Goal: Task Accomplishment & Management: Manage account settings

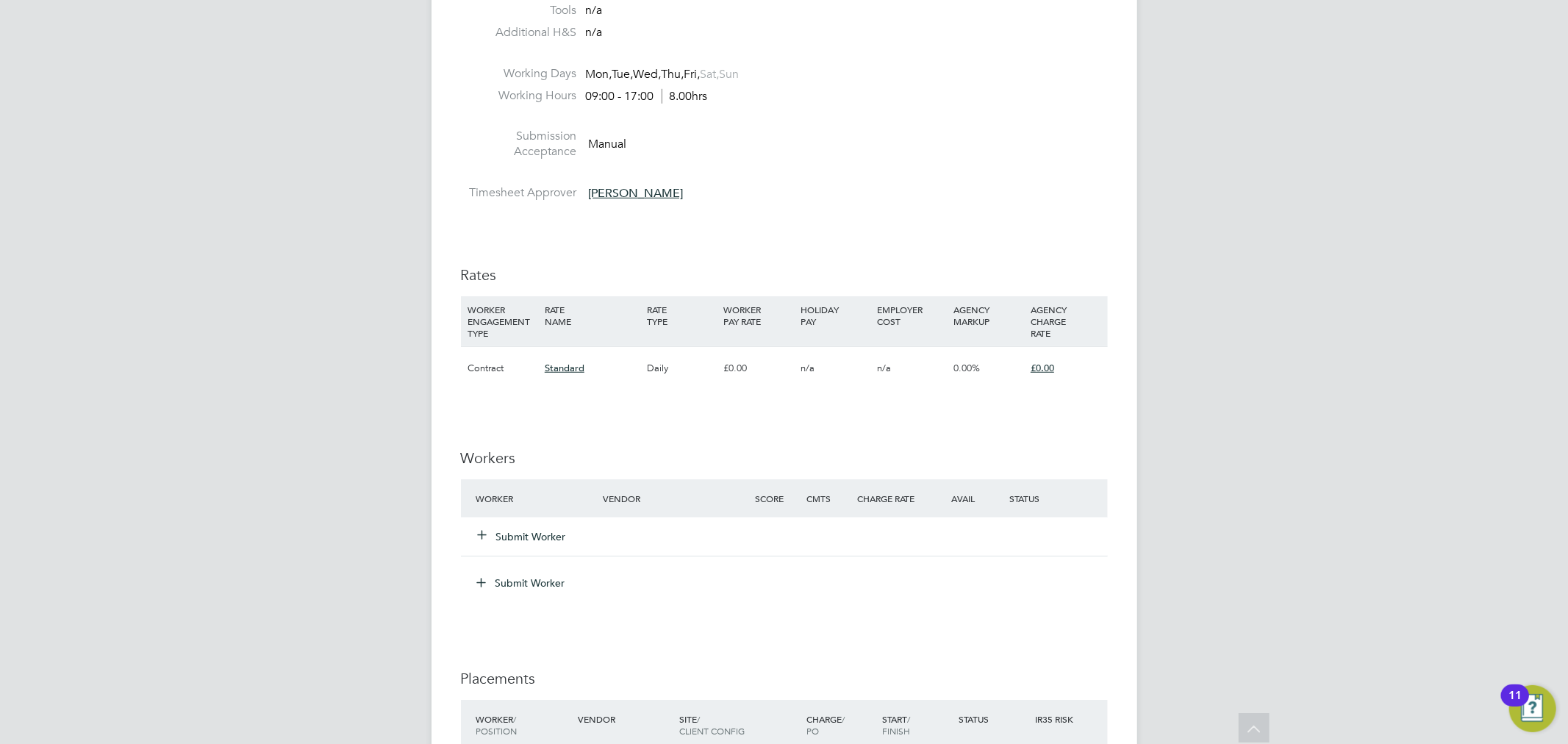
scroll to position [817, 0]
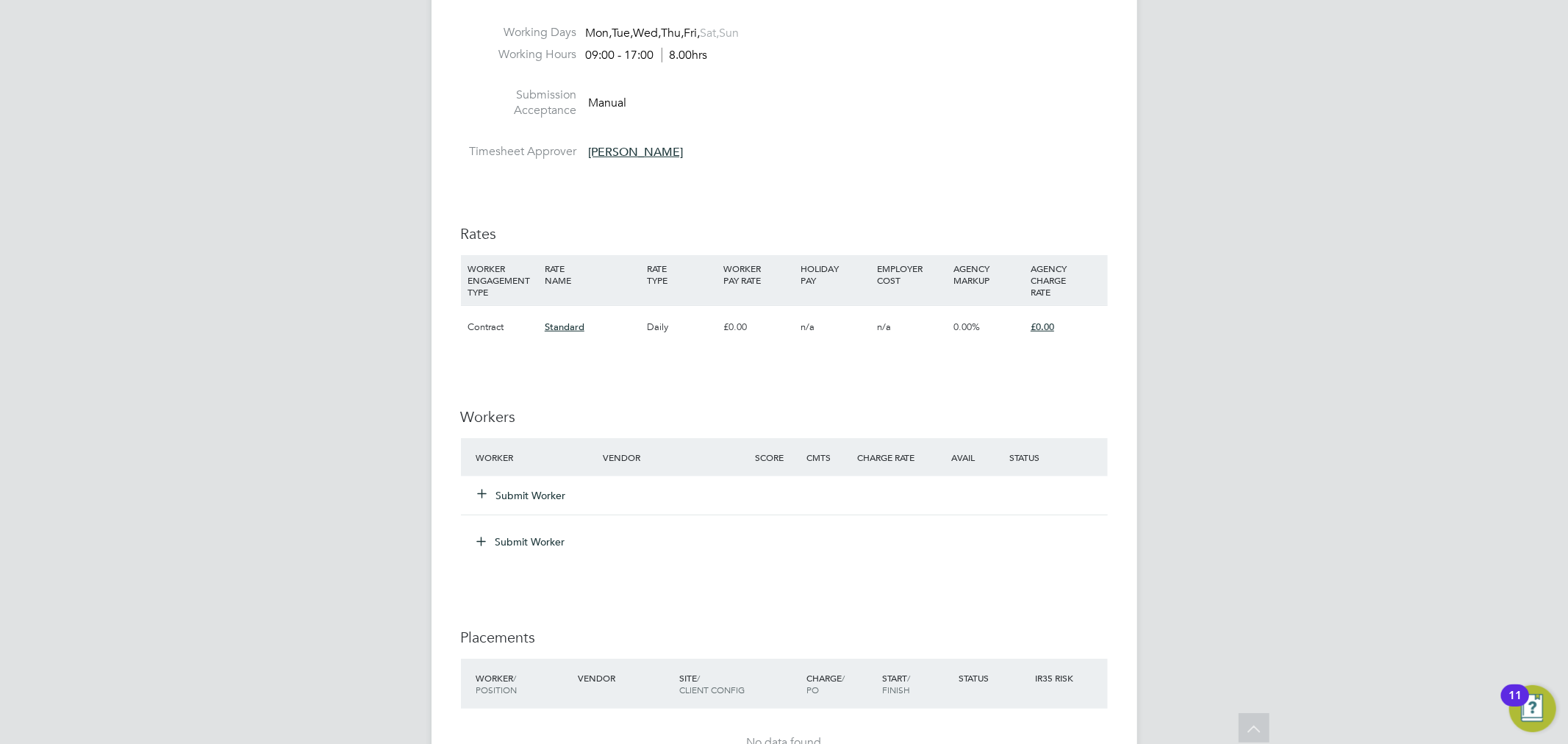
click at [524, 496] on button "Submit Worker" at bounding box center [523, 495] width 88 height 14
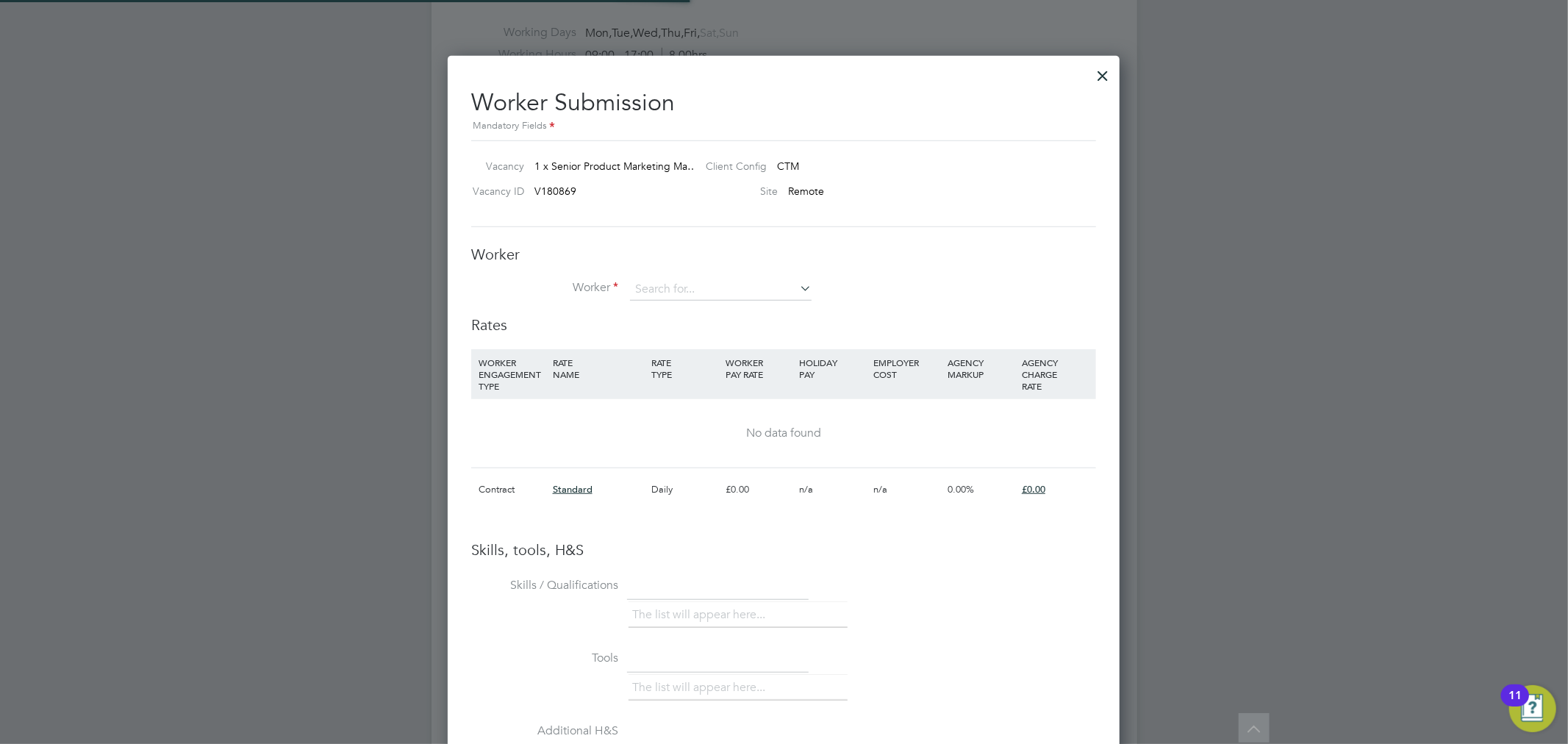
scroll to position [0, 0]
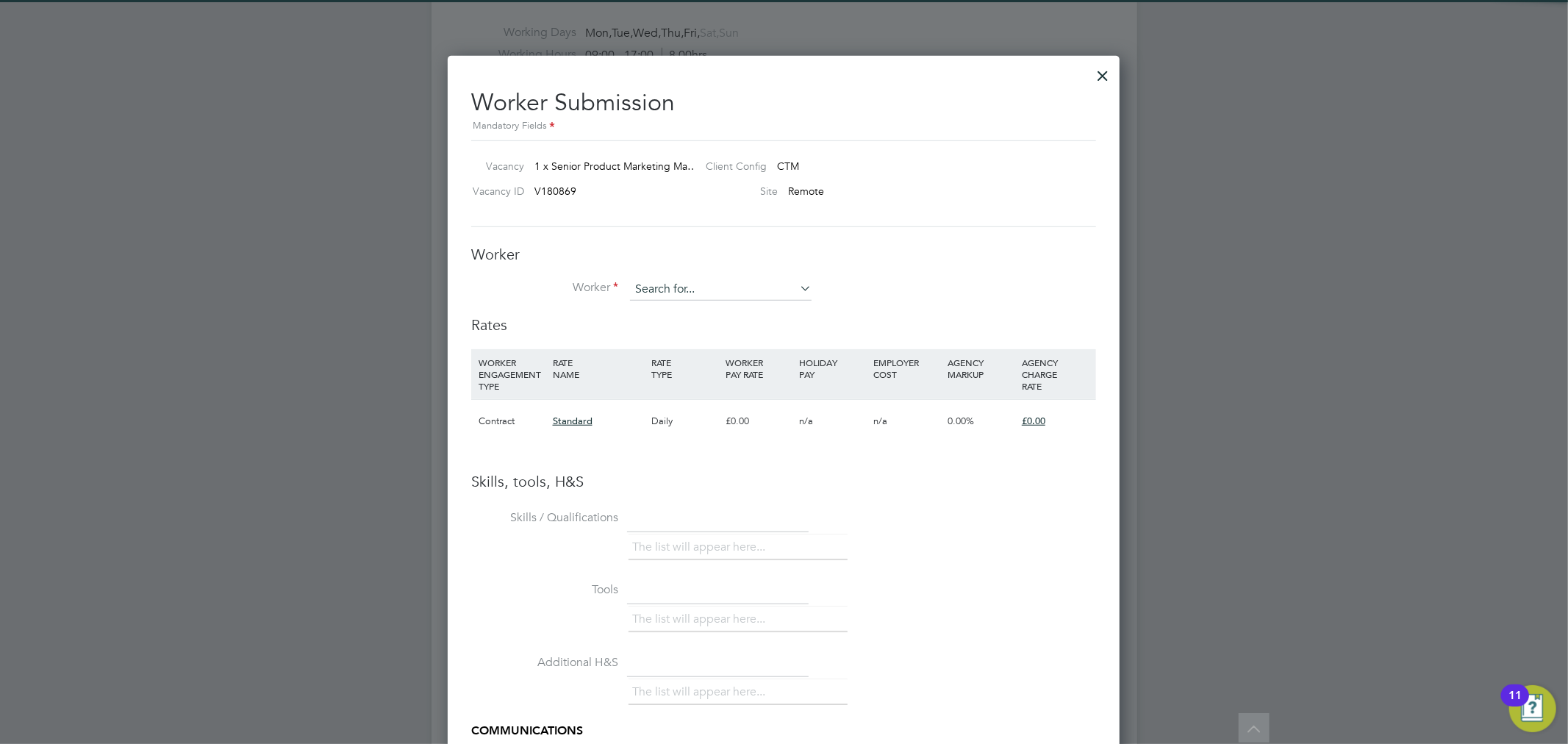
click at [664, 293] on input at bounding box center [721, 289] width 182 height 22
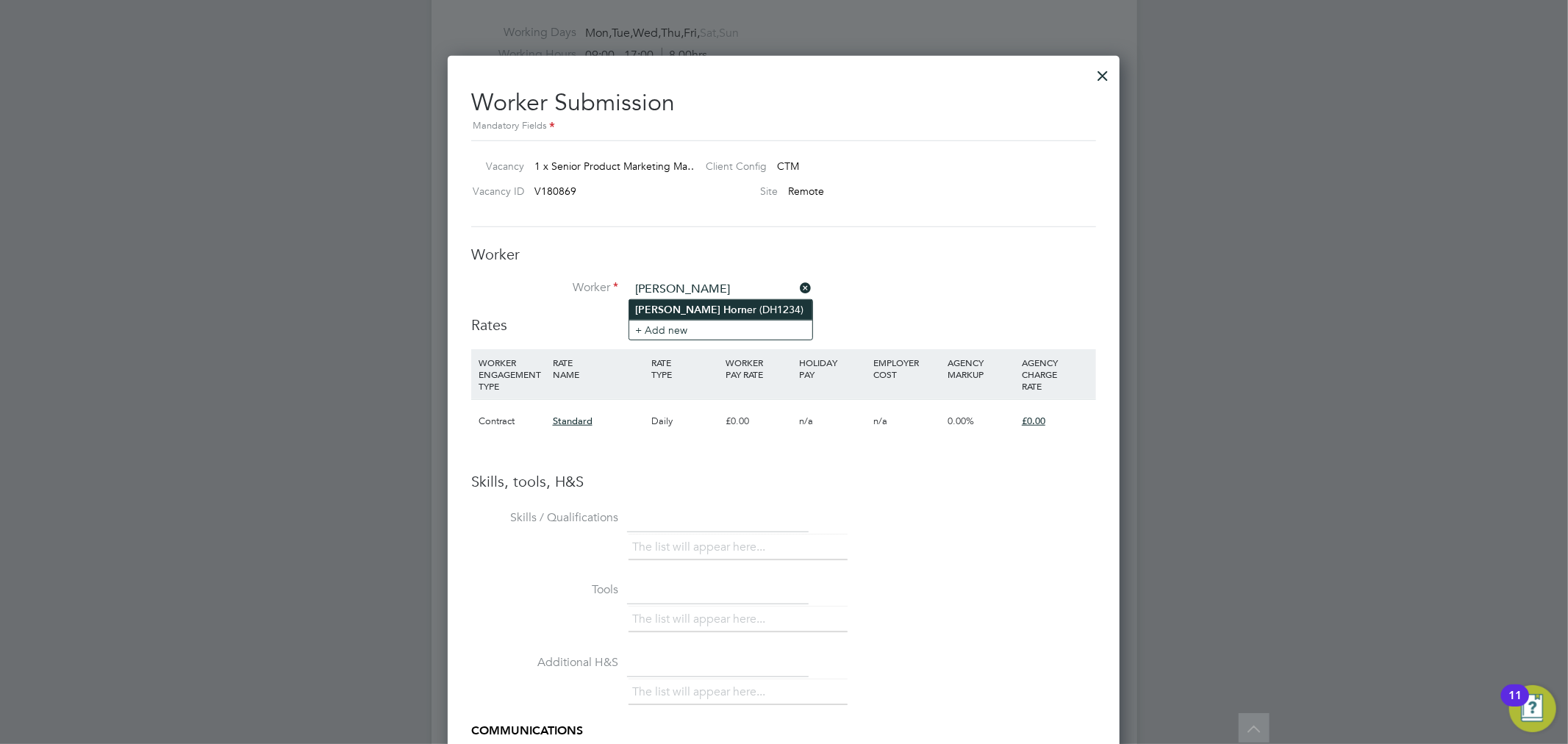
click at [705, 300] on li "Daniel Horn er (DH1234)" at bounding box center [720, 310] width 183 height 20
type input "Daniel Horner (DH1234)"
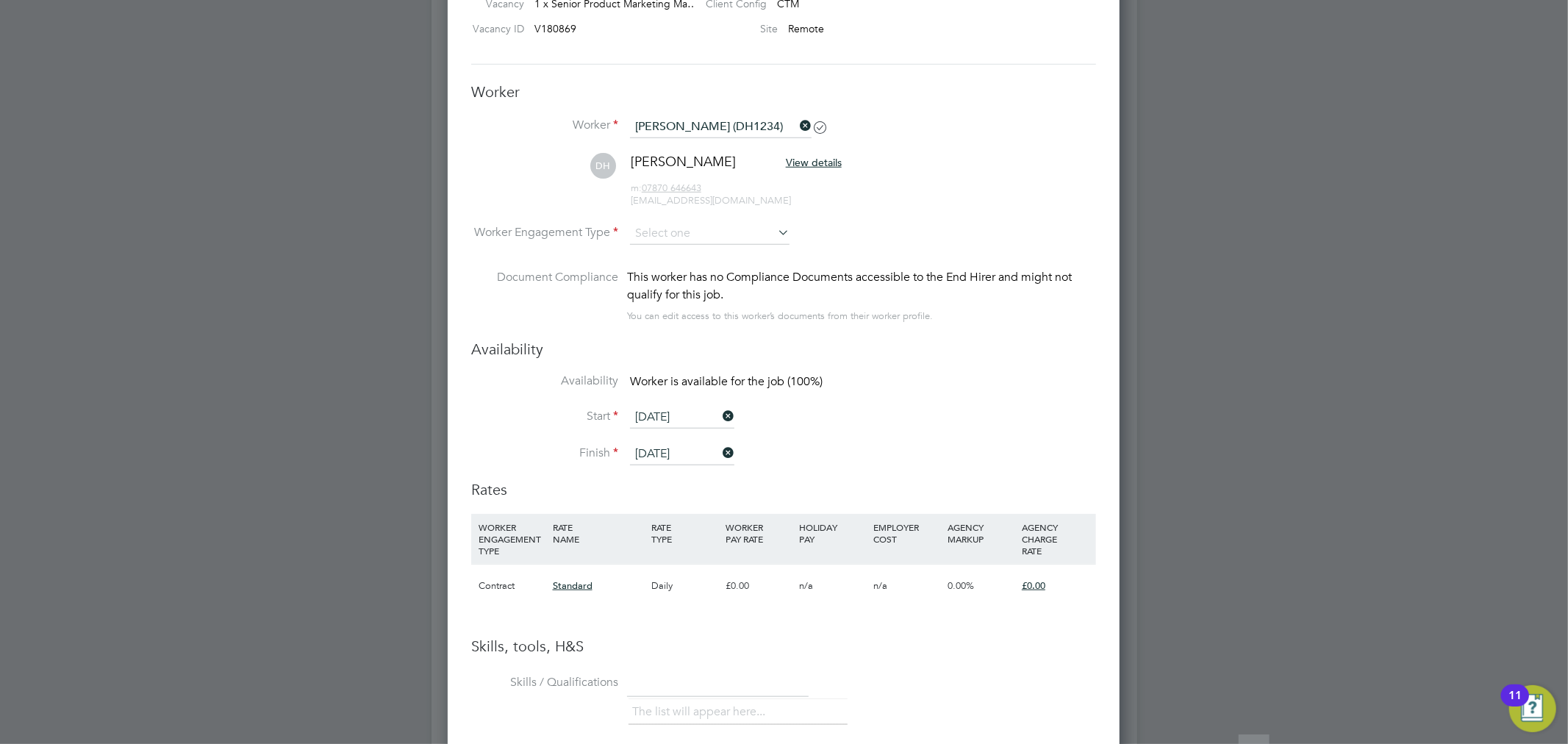
scroll to position [980, 0]
click at [696, 228] on input at bounding box center [709, 233] width 160 height 22
click at [677, 252] on li "Contract" at bounding box center [709, 252] width 161 height 19
type input "Contract"
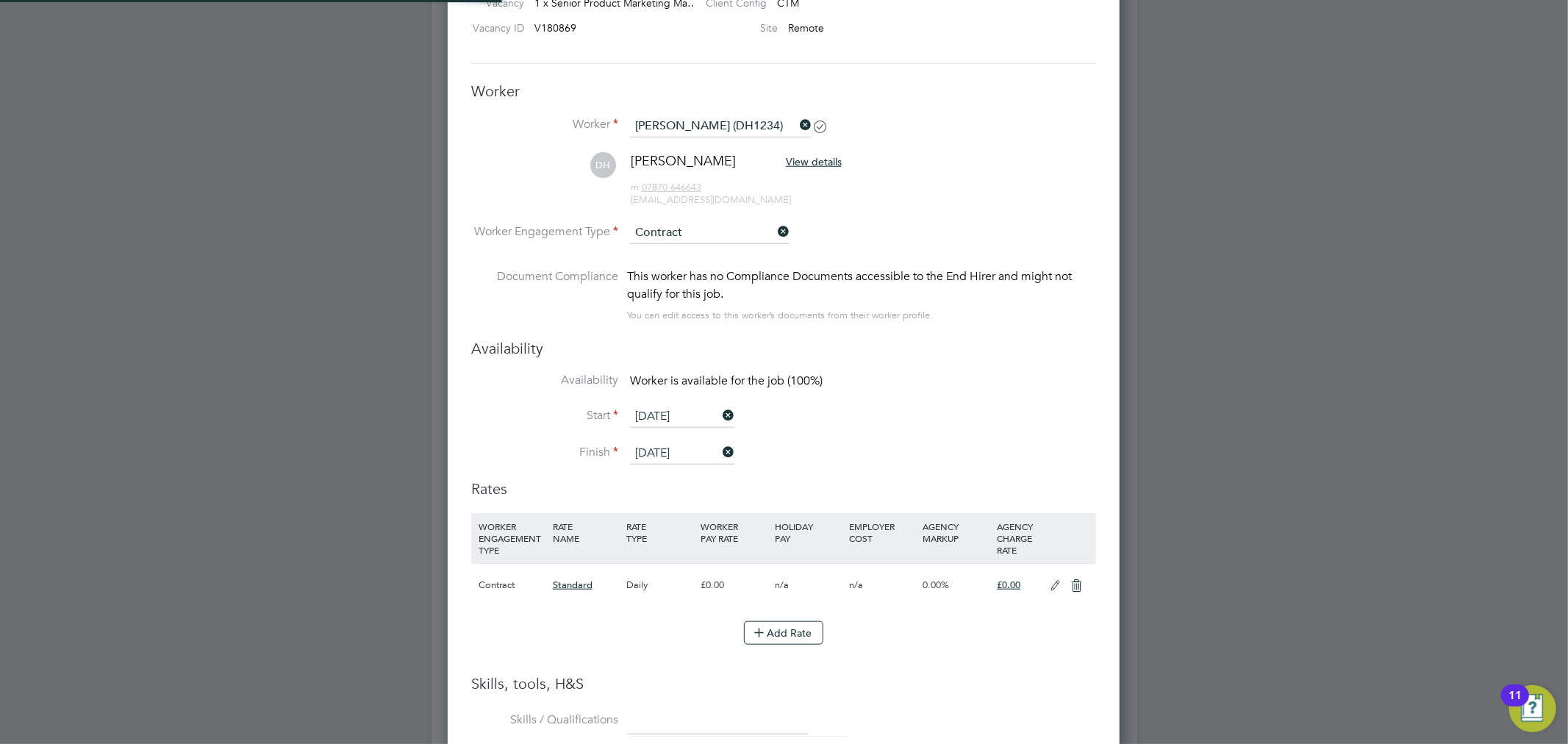
scroll to position [43, 74]
click at [966, 343] on h3 "Availability" at bounding box center [783, 348] width 625 height 19
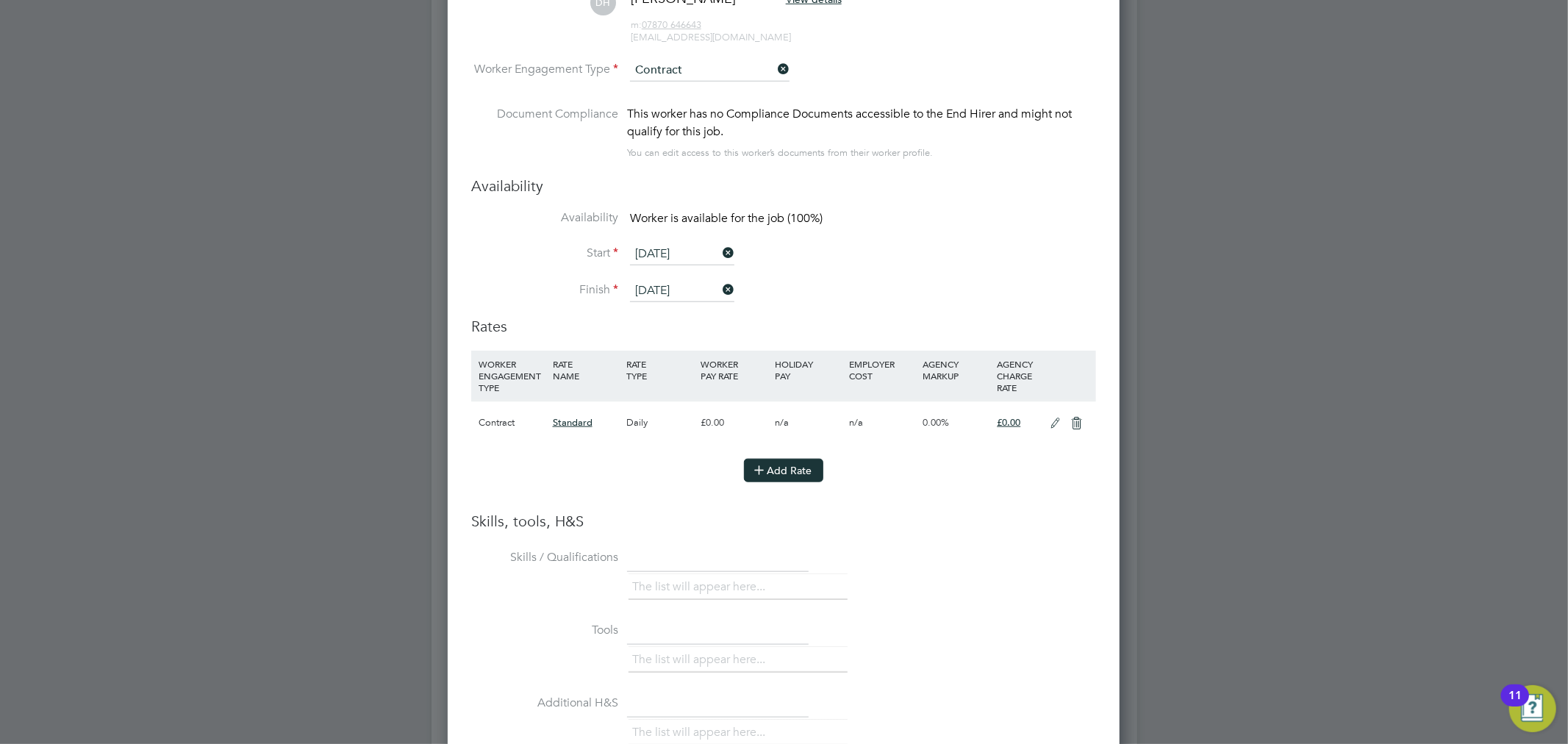
scroll to position [1144, 0]
click at [789, 459] on button "Add Rate" at bounding box center [783, 469] width 79 height 23
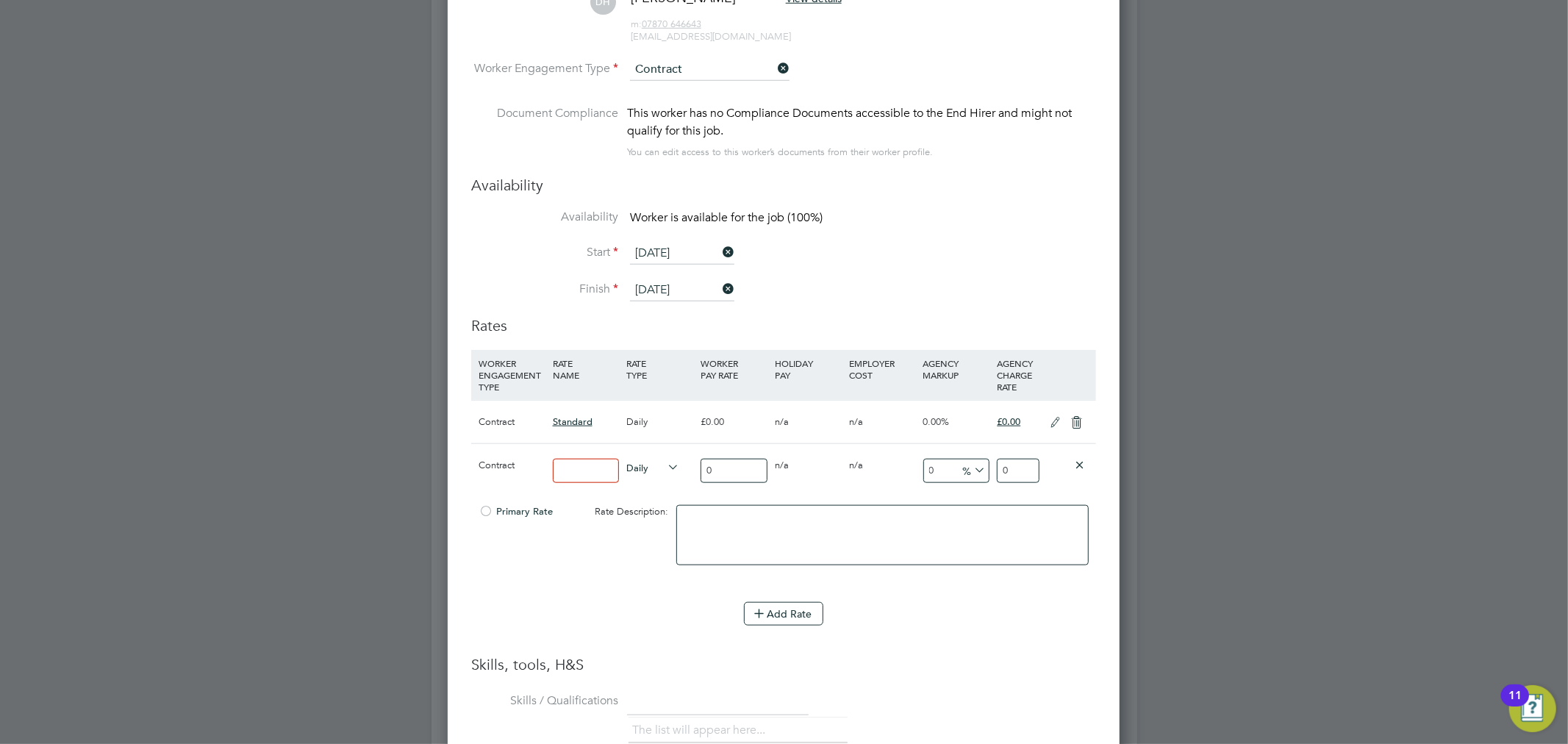
click at [571, 469] on input at bounding box center [586, 470] width 67 height 24
click at [1071, 420] on icon at bounding box center [1077, 422] width 19 height 12
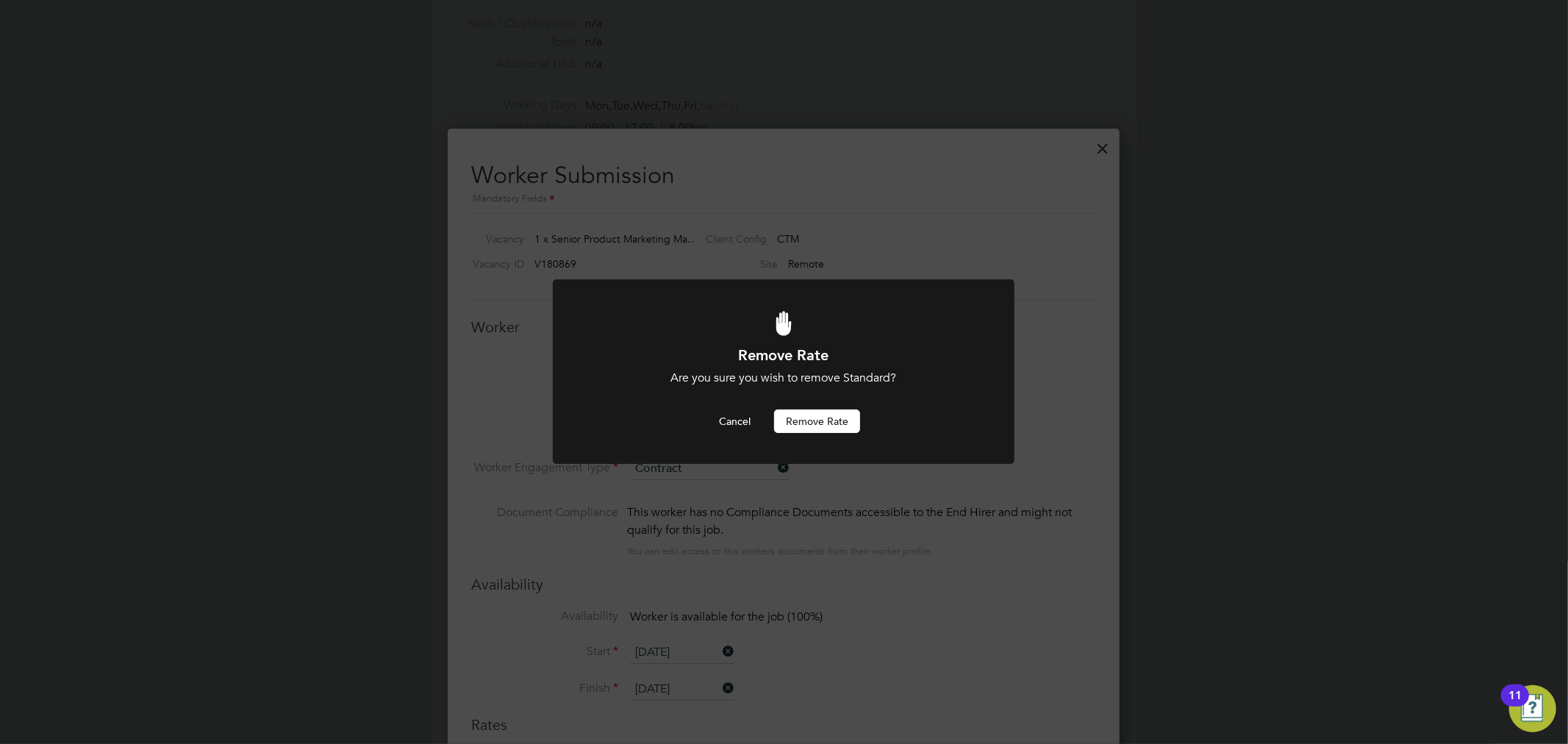
click at [823, 424] on button "Remove rate" at bounding box center [817, 421] width 86 height 23
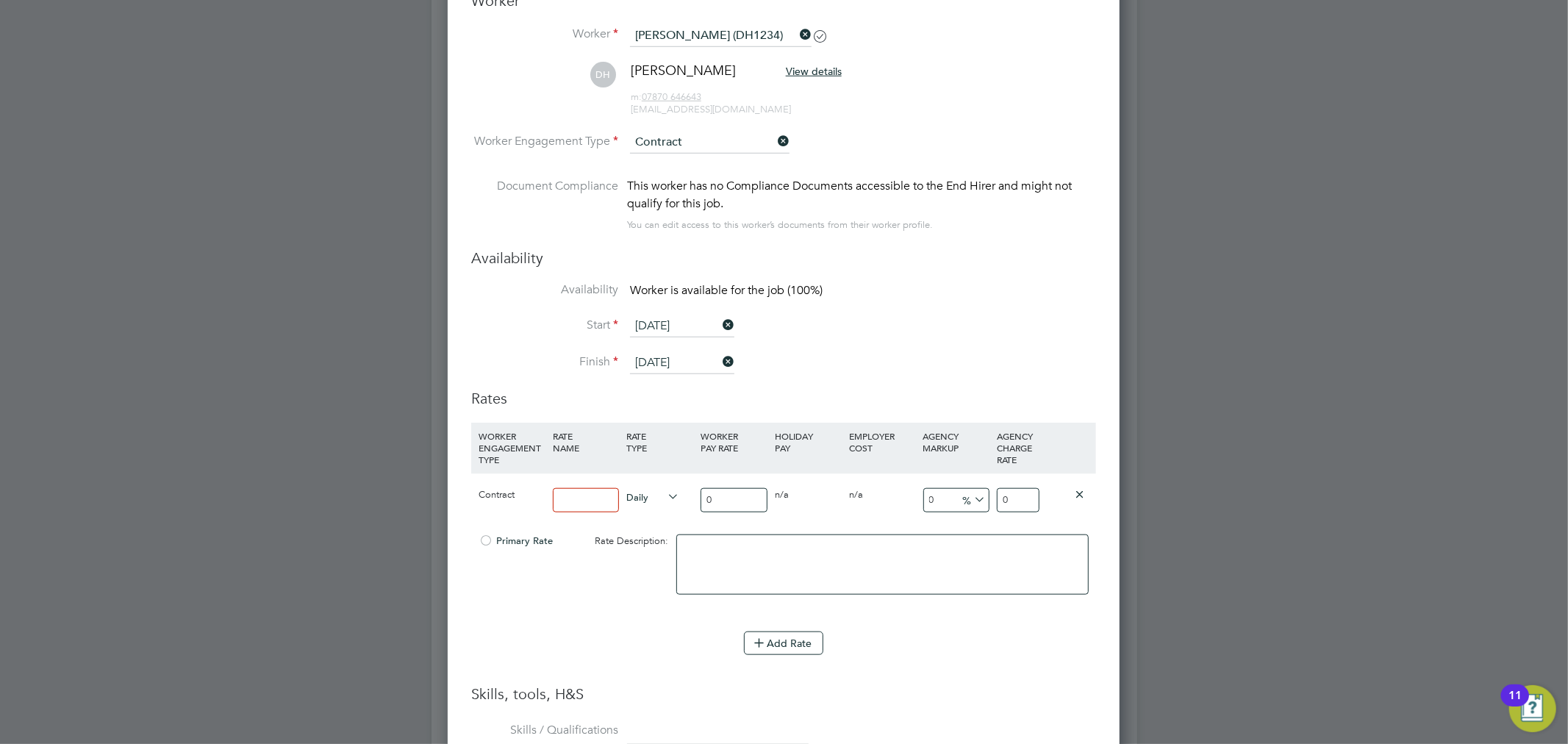
click at [593, 508] on input at bounding box center [586, 500] width 67 height 24
type input "Standard"
click at [708, 498] on input "0" at bounding box center [733, 500] width 67 height 24
click at [721, 497] on input "0" at bounding box center [733, 500] width 67 height 24
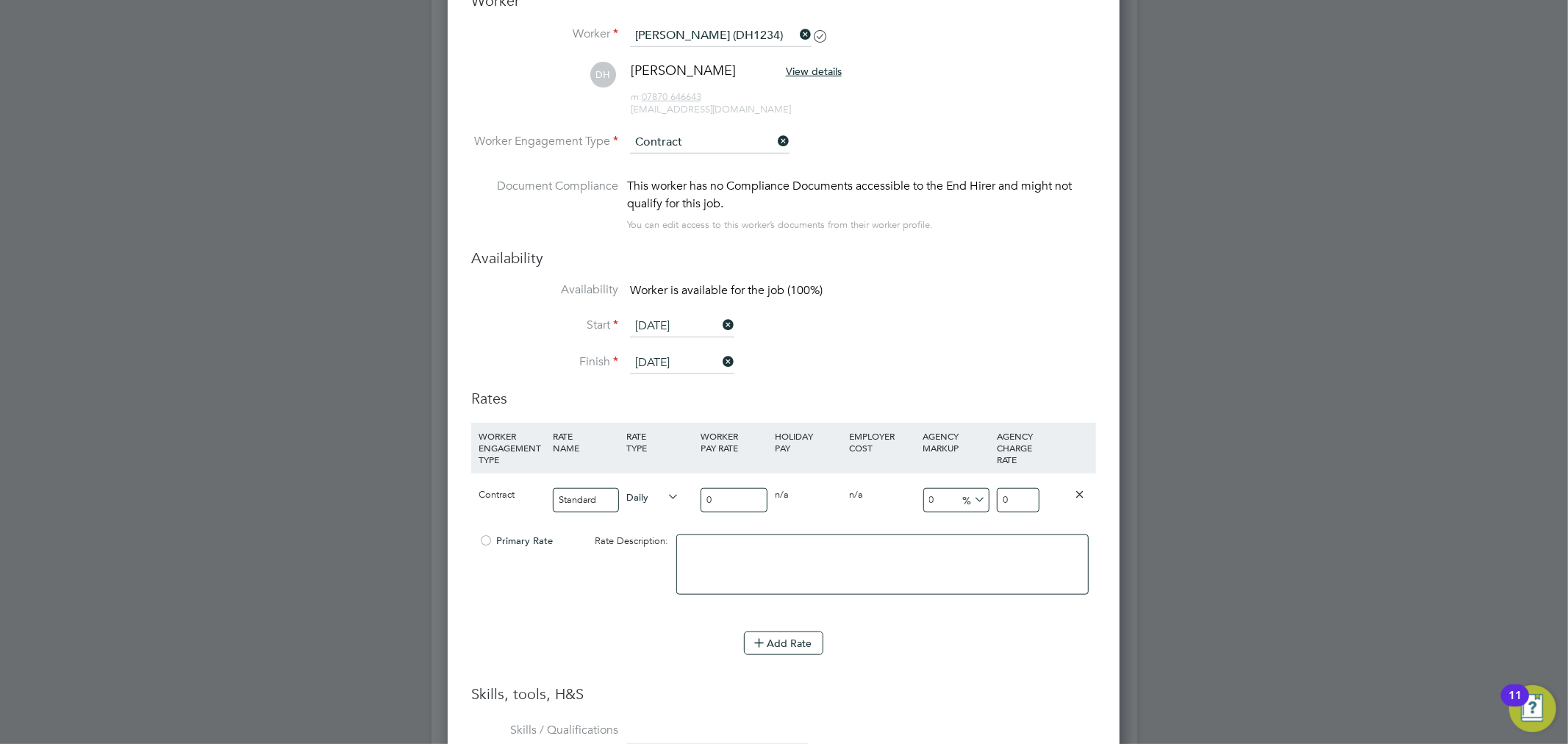
click at [721, 497] on input "0" at bounding box center [733, 500] width 67 height 24
type input "7"
type input "70"
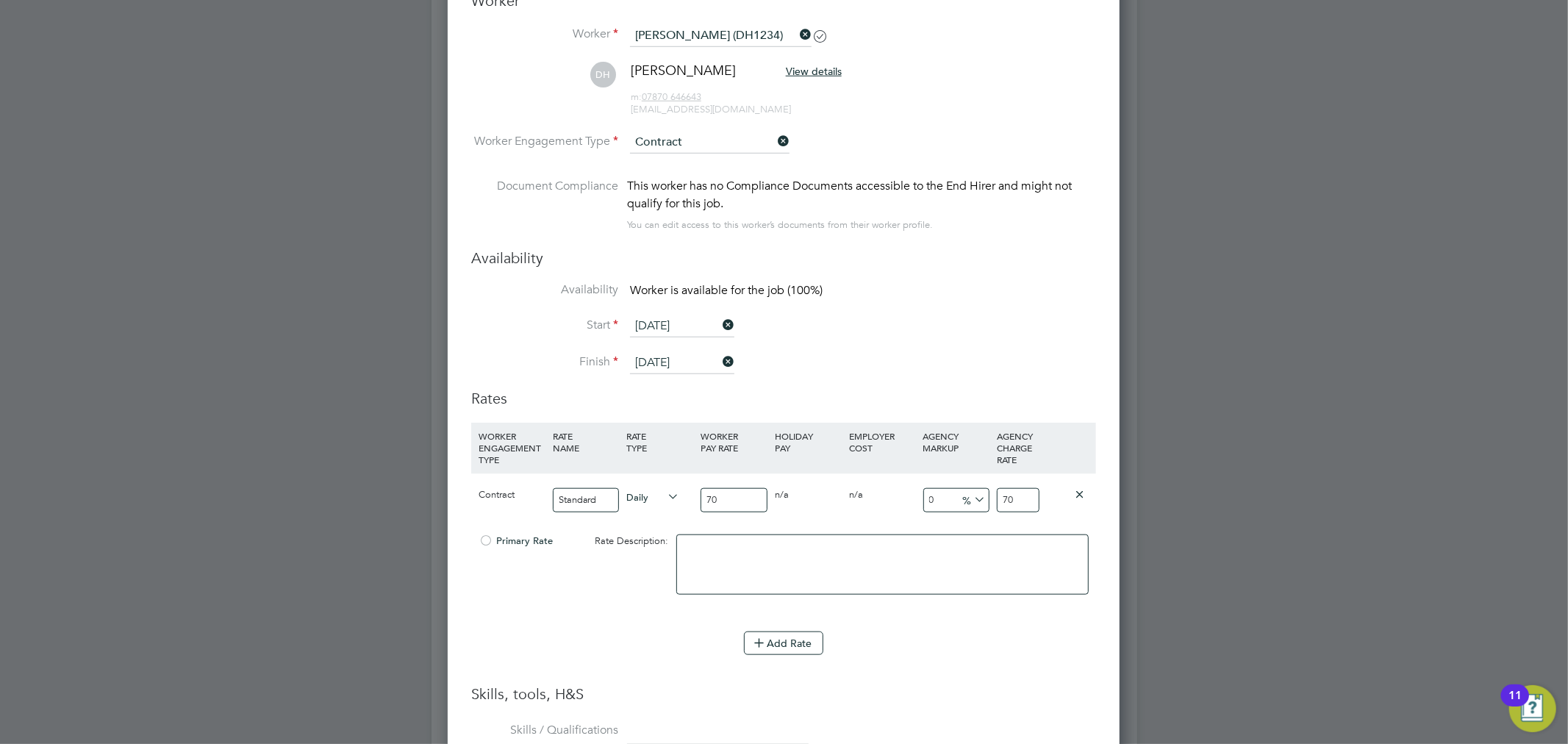
type input "700"
click at [1011, 504] on input "700" at bounding box center [1018, 500] width 42 height 24
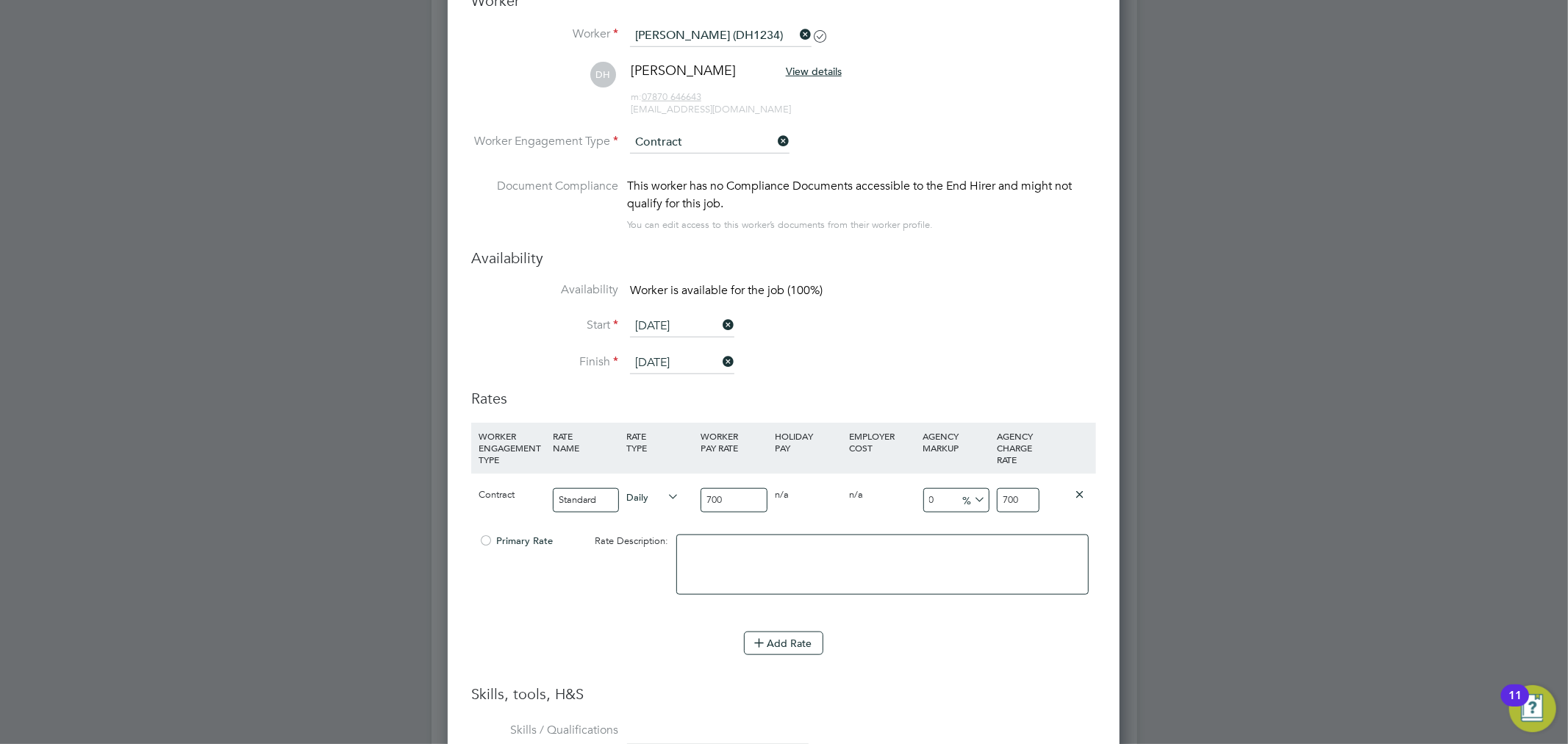
click at [1011, 504] on input "700" at bounding box center [1018, 500] width 42 height 24
drag, startPoint x: 1005, startPoint y: 496, endPoint x: 1016, endPoint y: 497, distance: 11.0
click at [1005, 496] on input "700" at bounding box center [1018, 500] width 42 height 24
click at [1016, 497] on input "700" at bounding box center [1018, 500] width 42 height 24
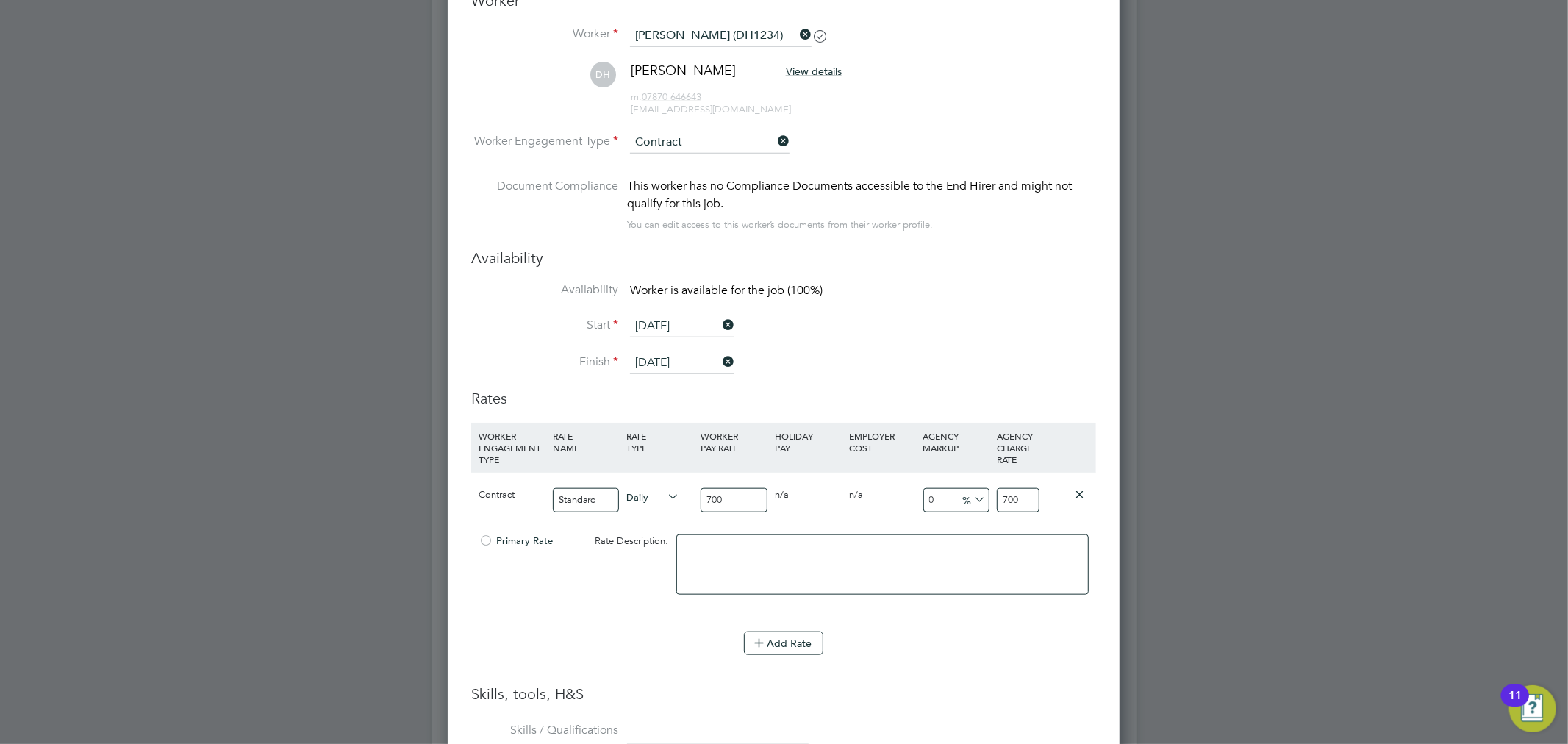
type input "-98.85714285714286"
type input "8"
type input "-88.28571428571429"
type input "82"
type input "17.857142857142858"
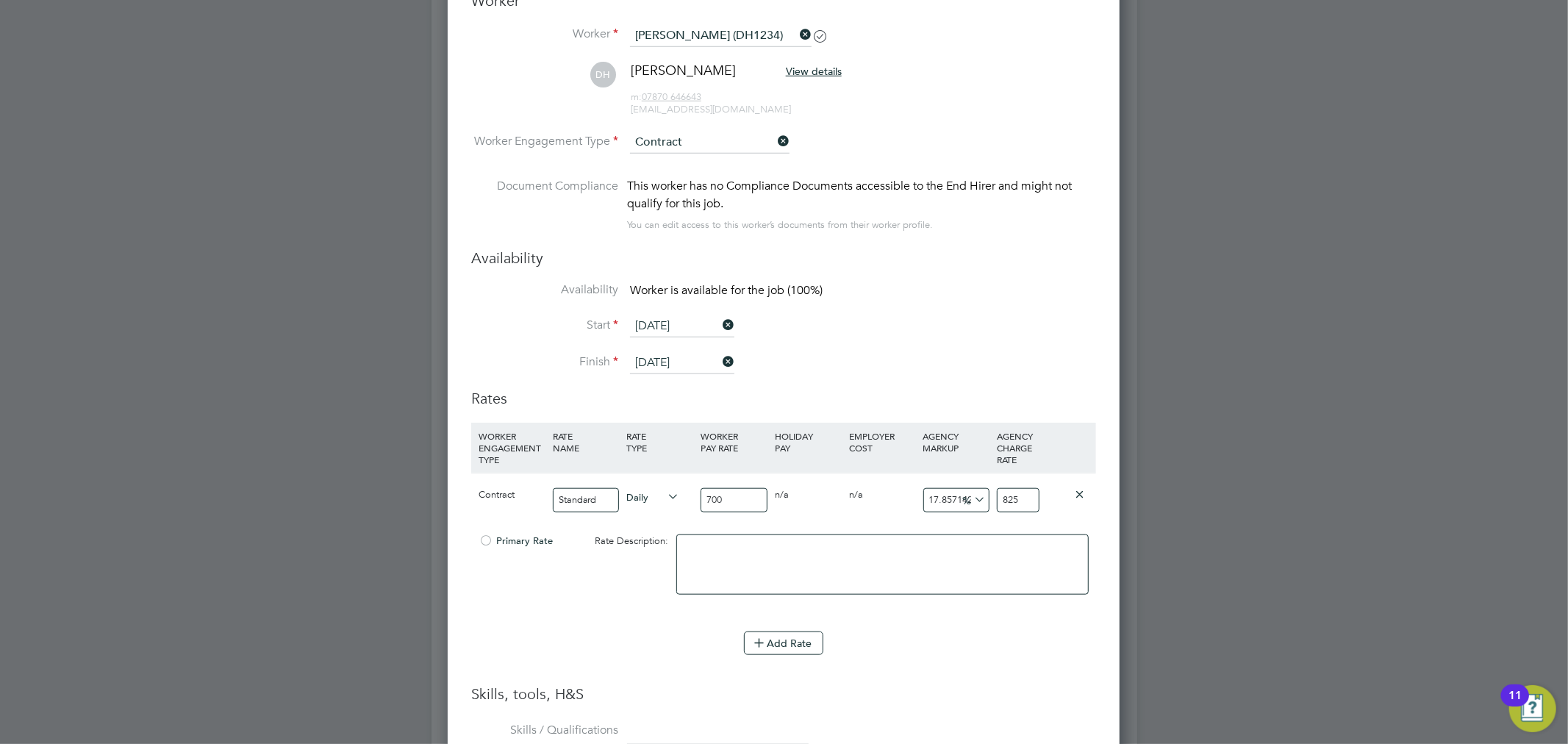
type input "825"
click at [960, 637] on div "Add Rate" at bounding box center [783, 643] width 625 height 23
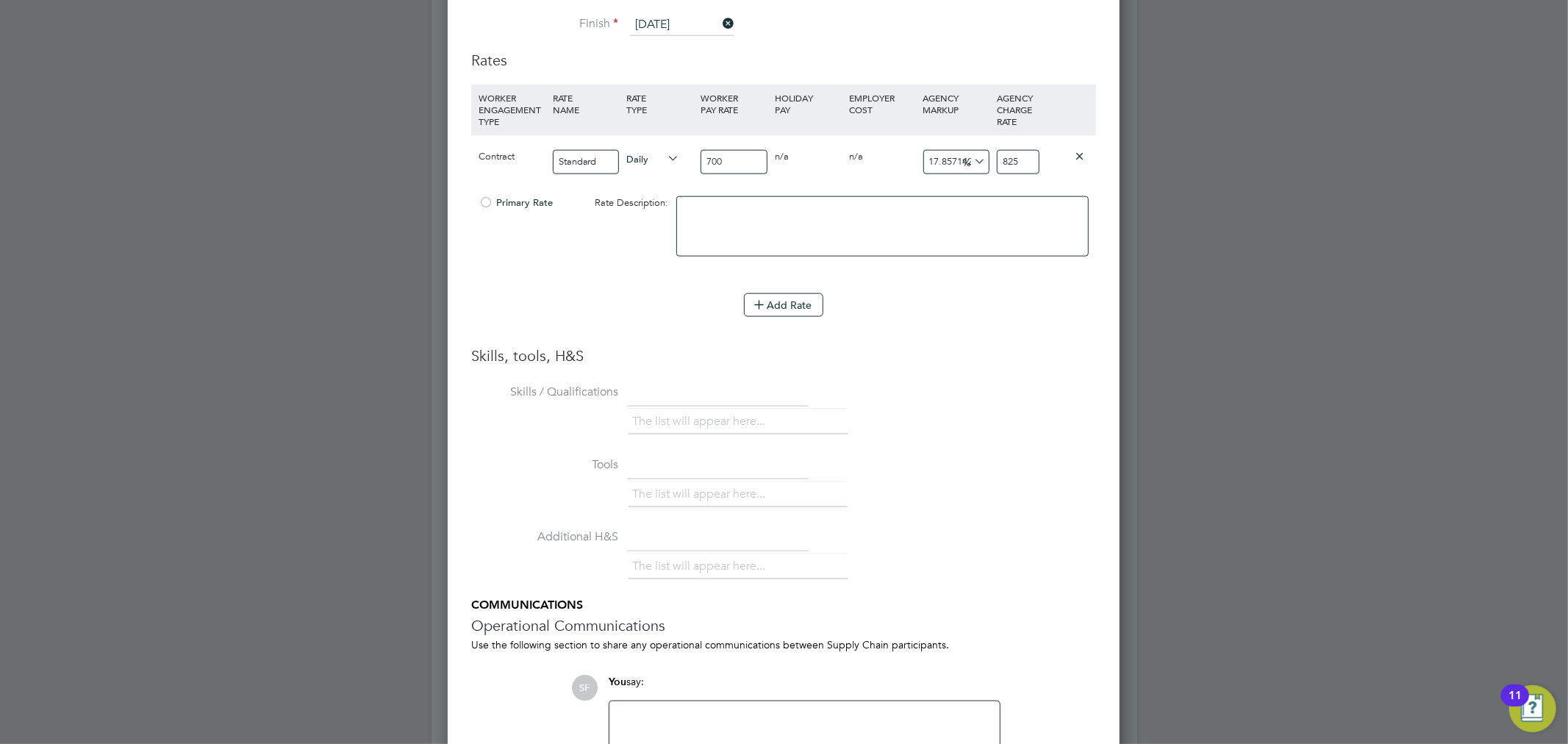
scroll to position [1398, 0]
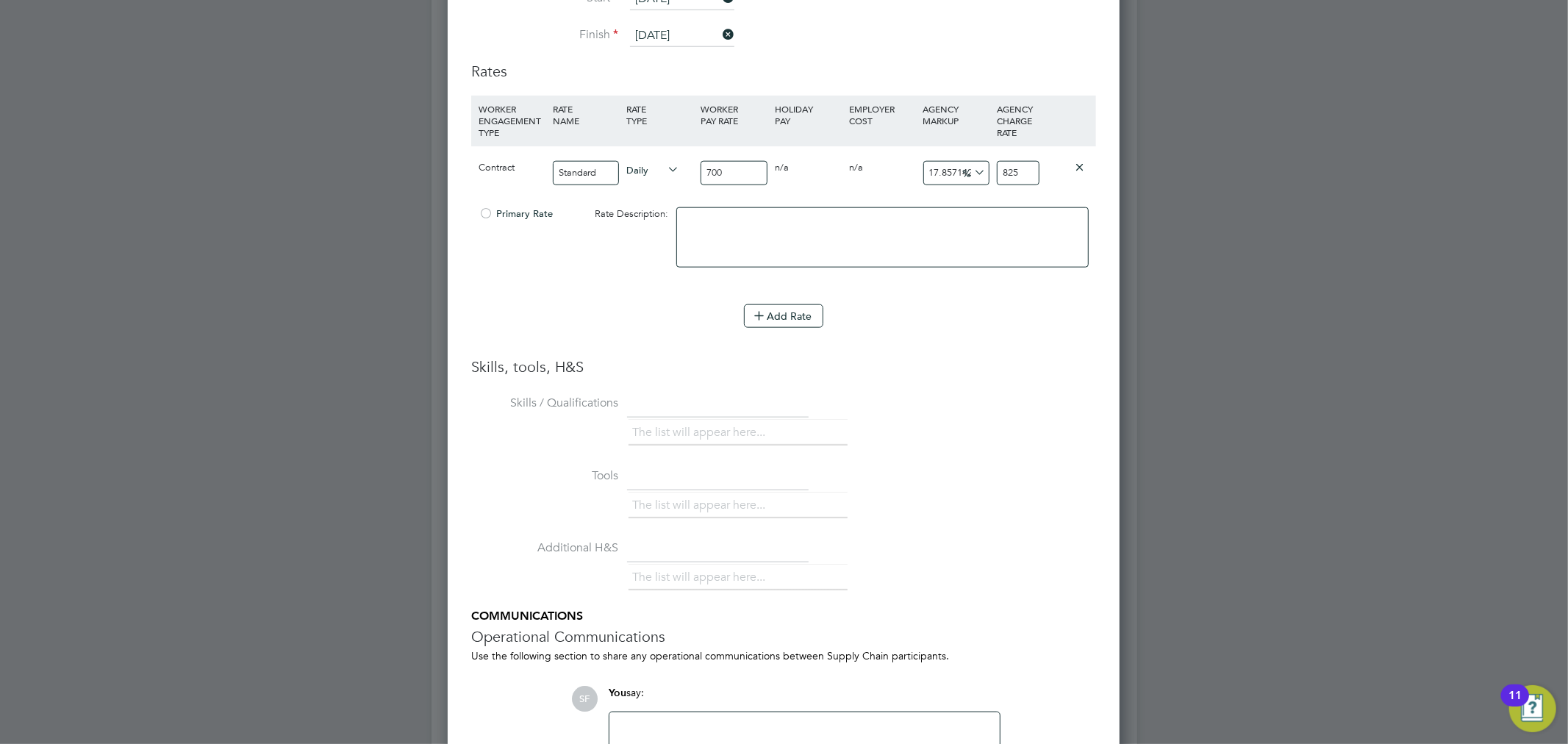
click at [483, 214] on div at bounding box center [486, 218] width 14 height 11
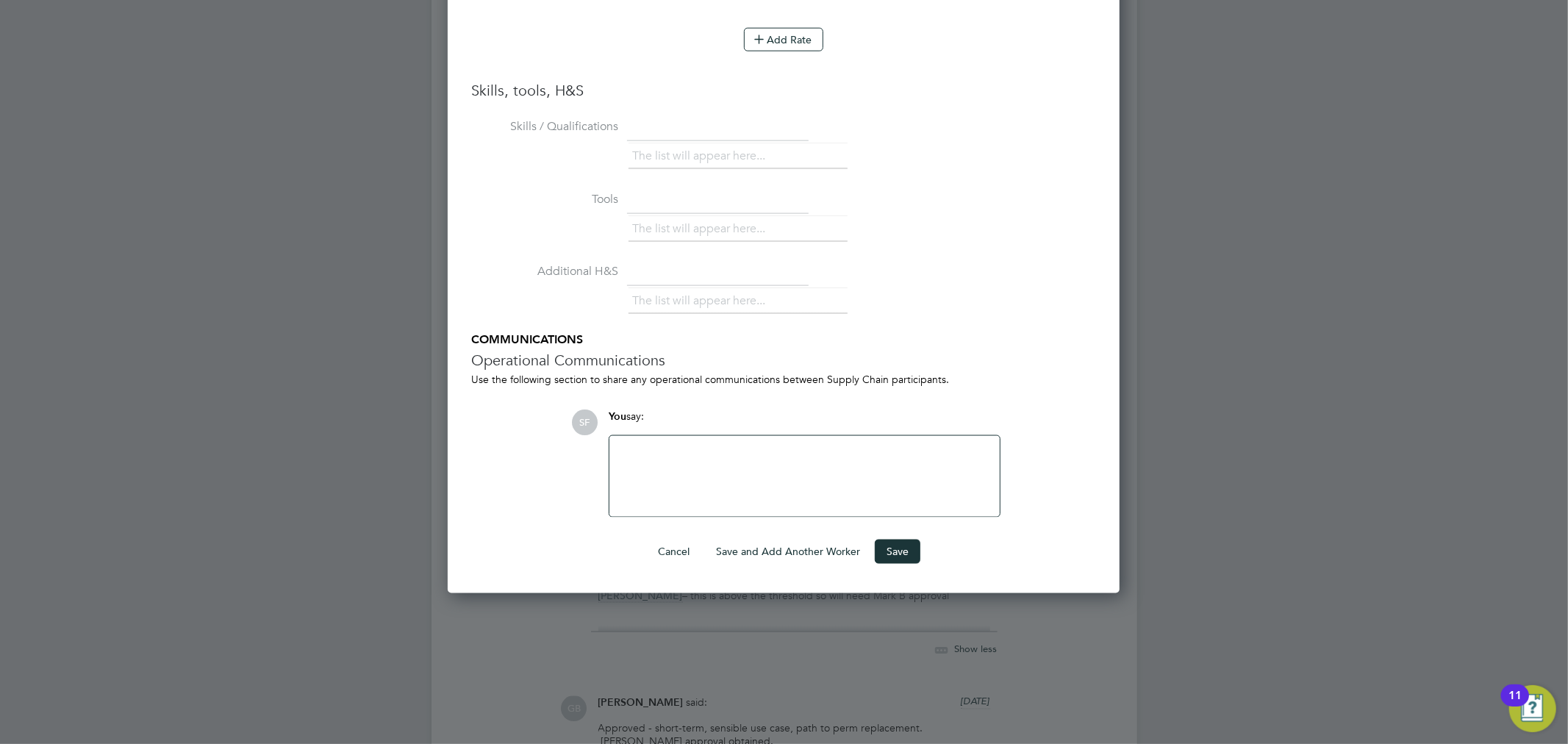
scroll to position [1724, 0]
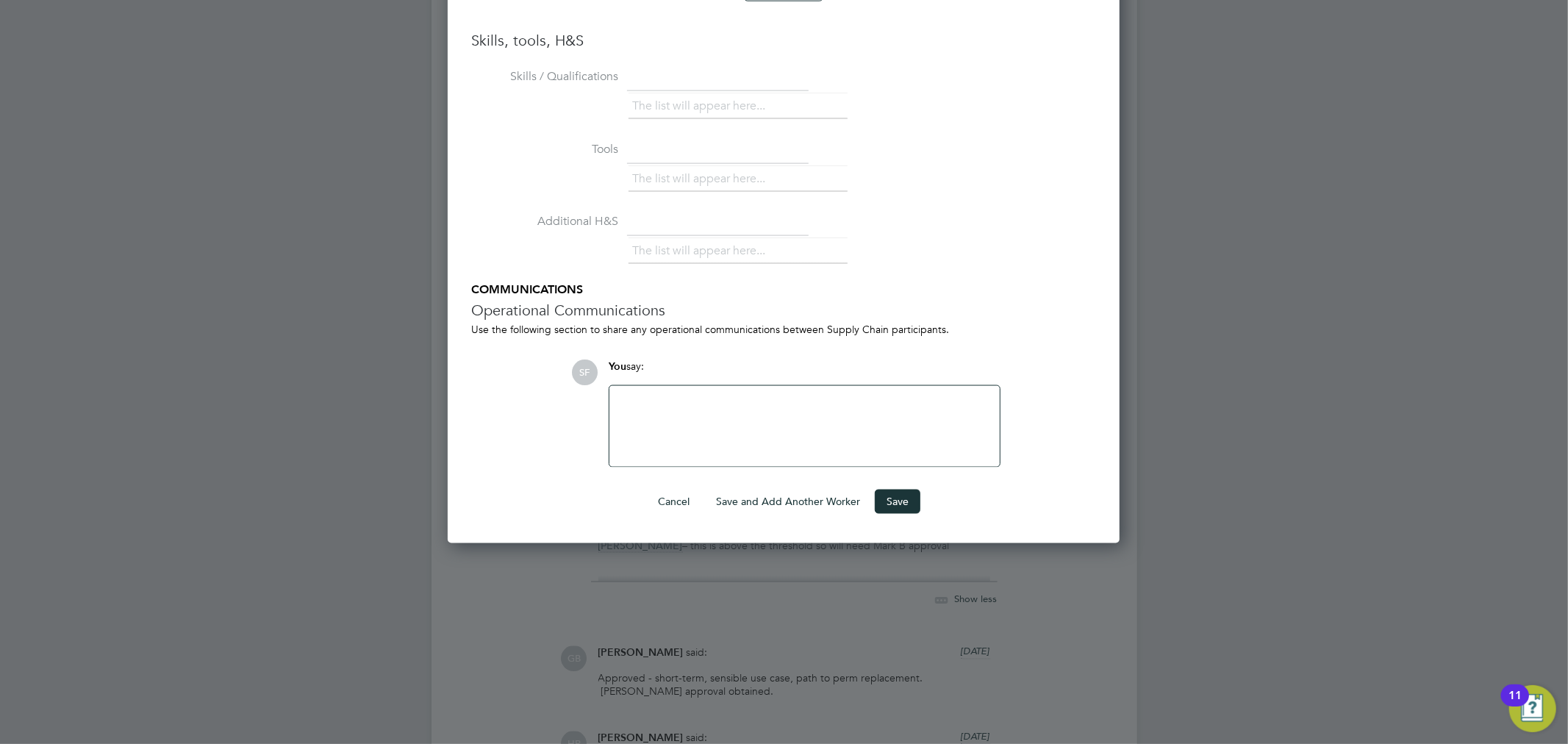
click at [901, 494] on button "Save" at bounding box center [897, 501] width 45 height 23
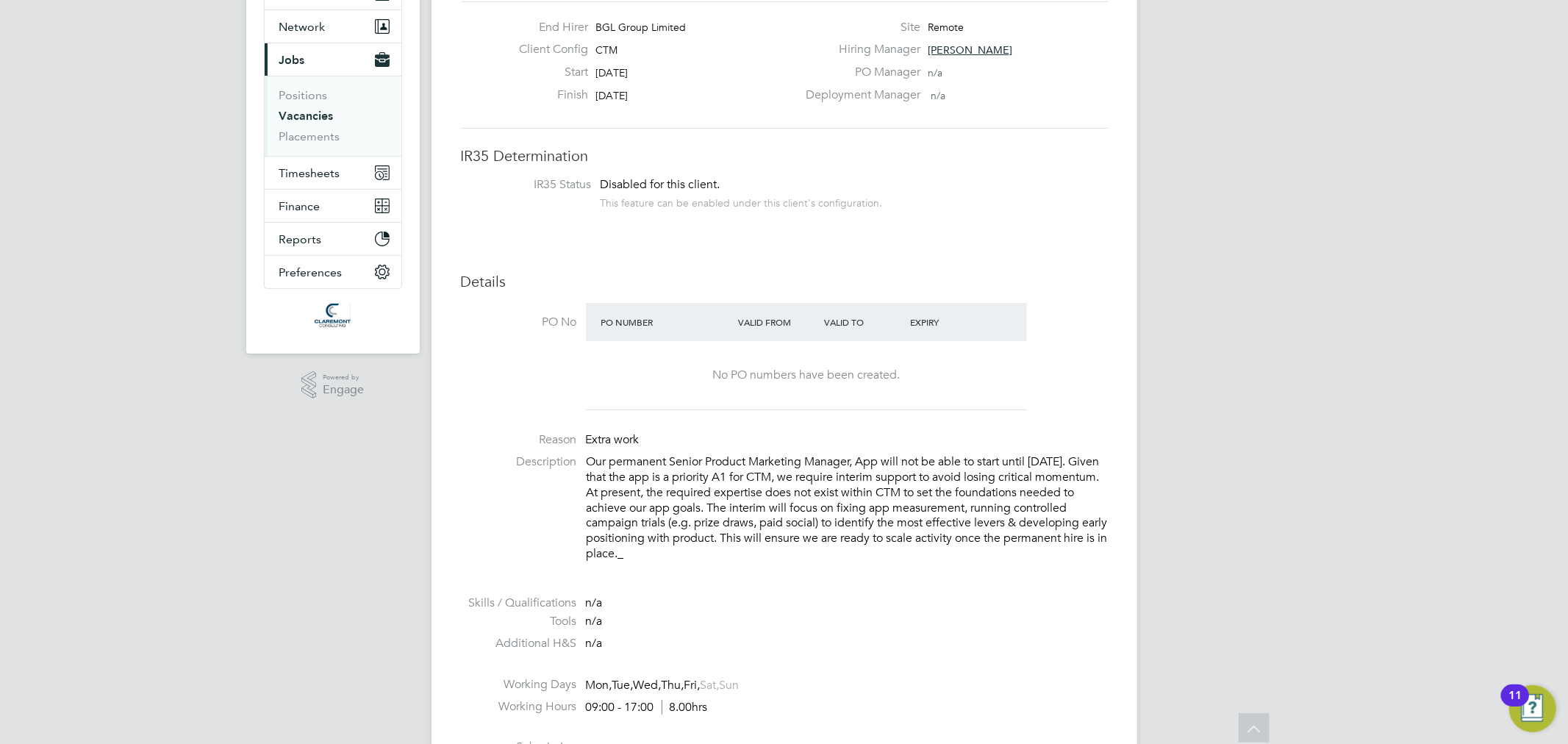
scroll to position [0, 0]
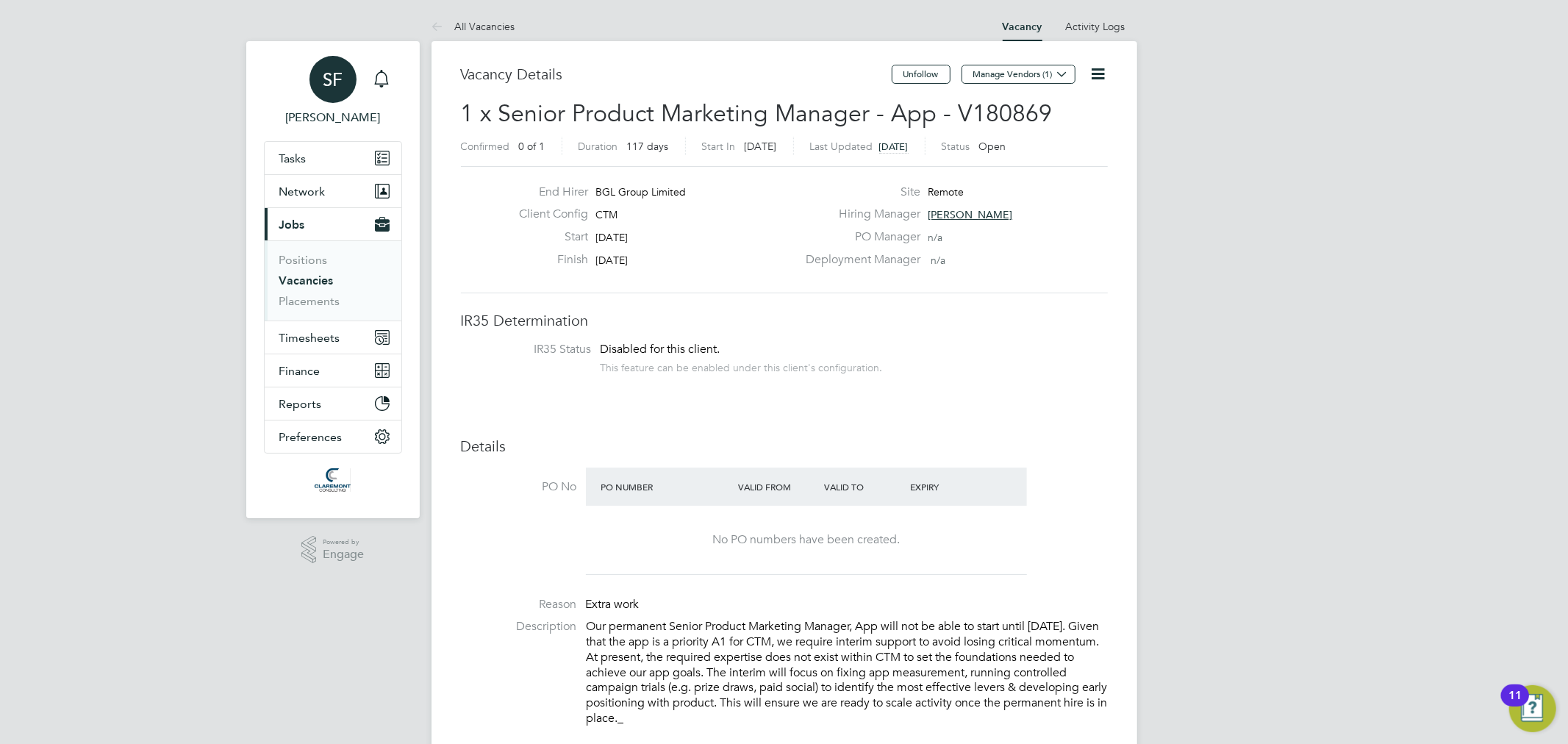
click at [326, 83] on span "SF" at bounding box center [333, 79] width 20 height 19
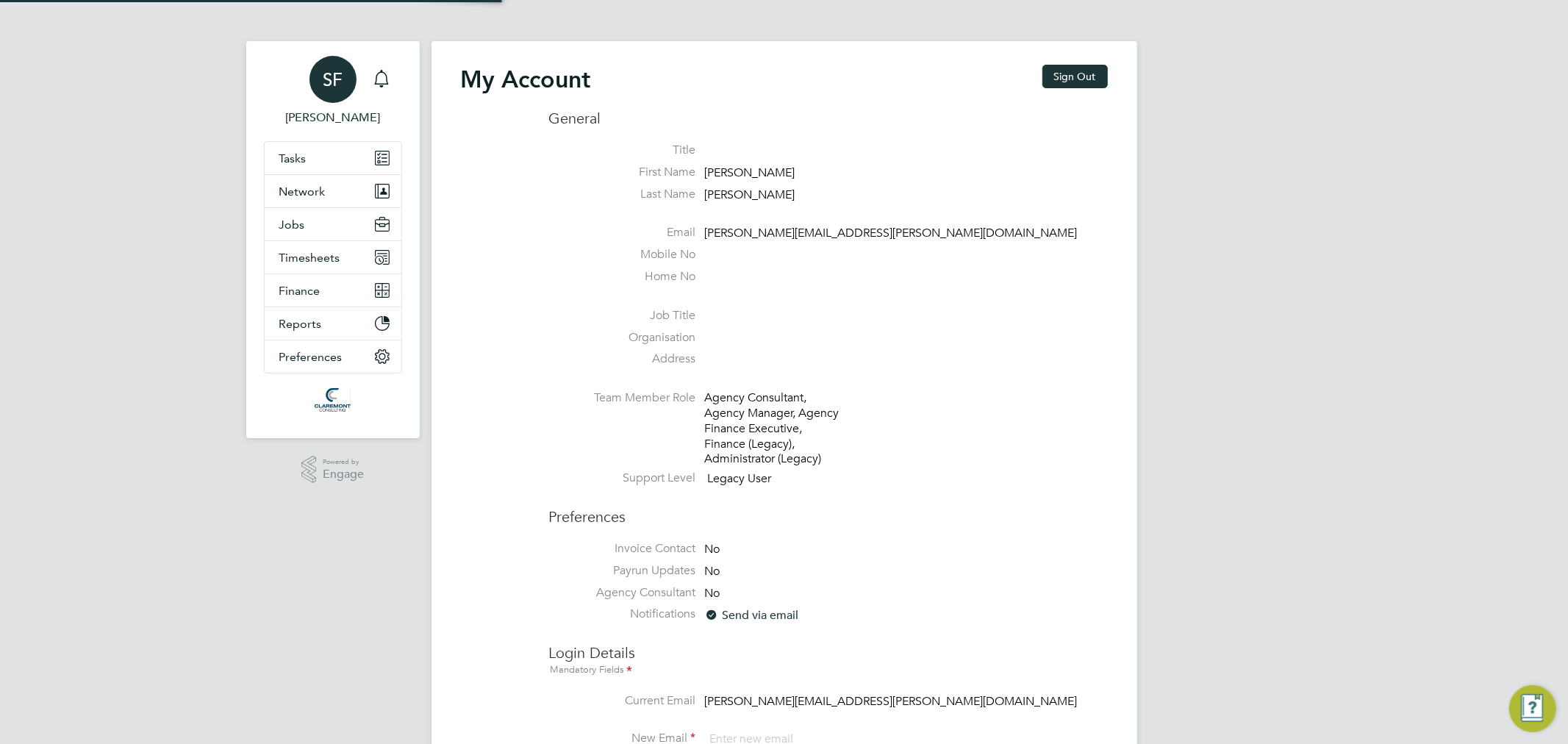
type input "sam.fullman@claremontconsulting.com"
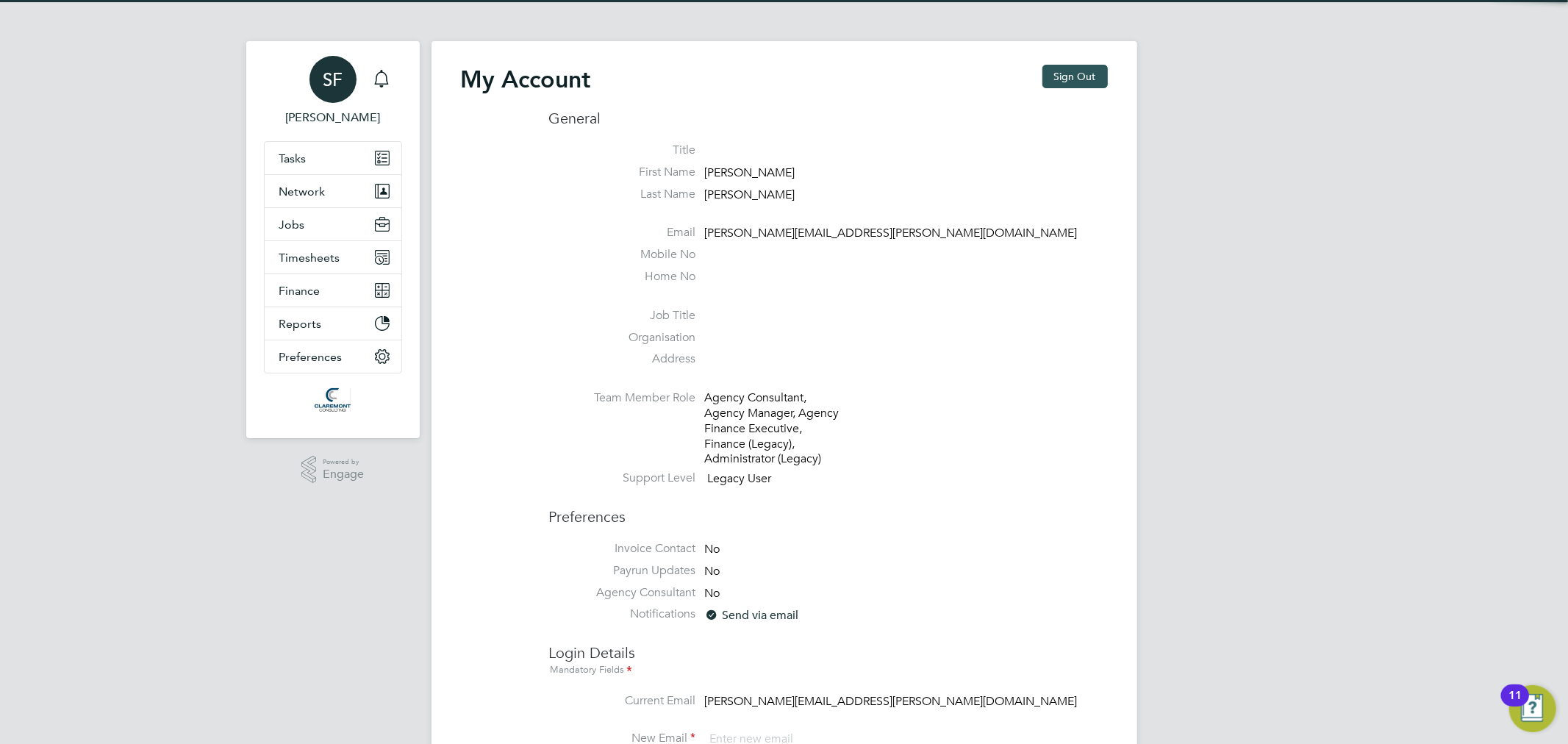
click at [1091, 85] on button "Sign Out" at bounding box center [1075, 77] width 65 height 23
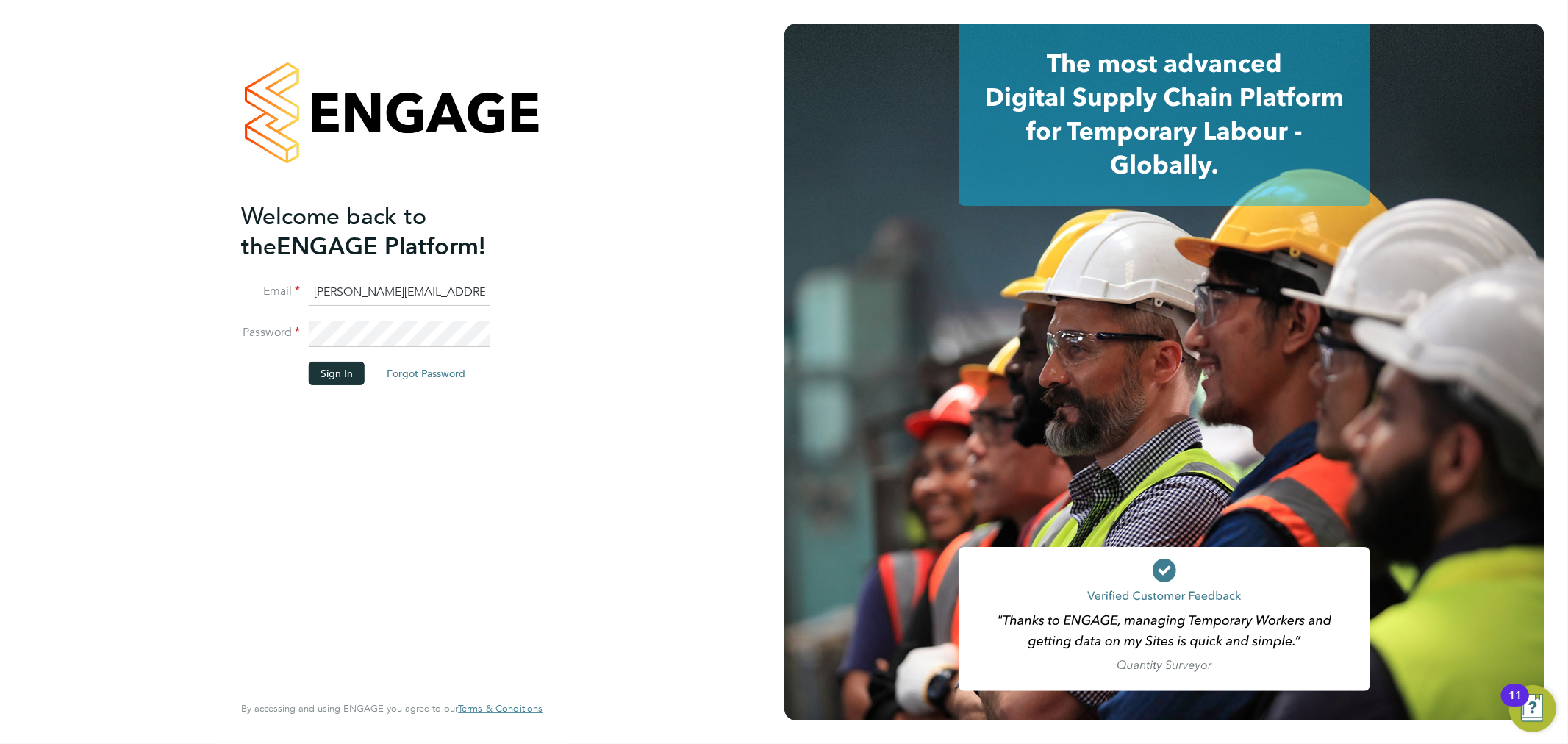
click at [387, 288] on input "sam.fullman@claremontconsulting.com" at bounding box center [400, 293] width 182 height 27
type input "bgl@claremontconsulting.com"
click at [340, 366] on button "Sign In" at bounding box center [336, 373] width 56 height 23
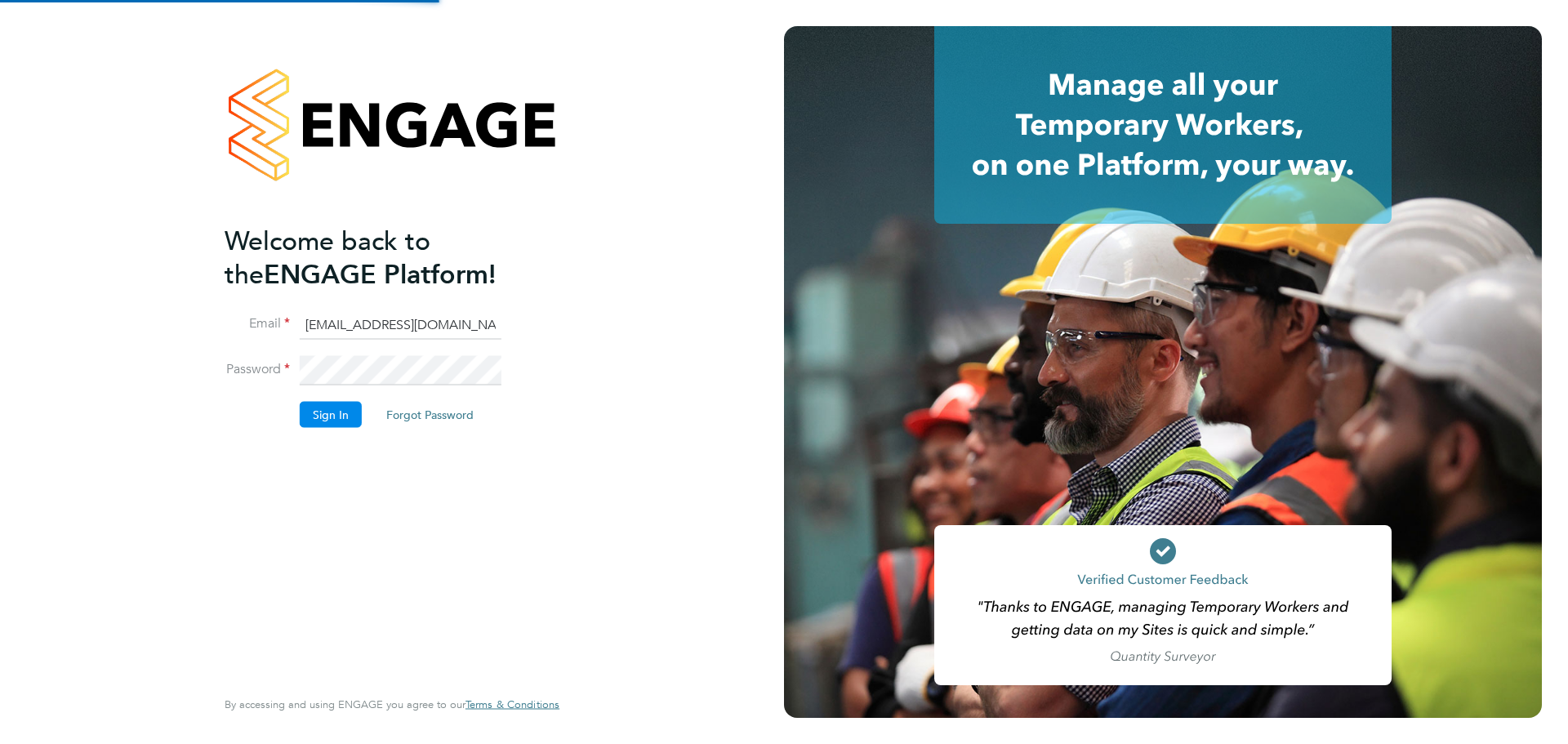
click at [322, 420] on button "Sign In" at bounding box center [330, 414] width 62 height 26
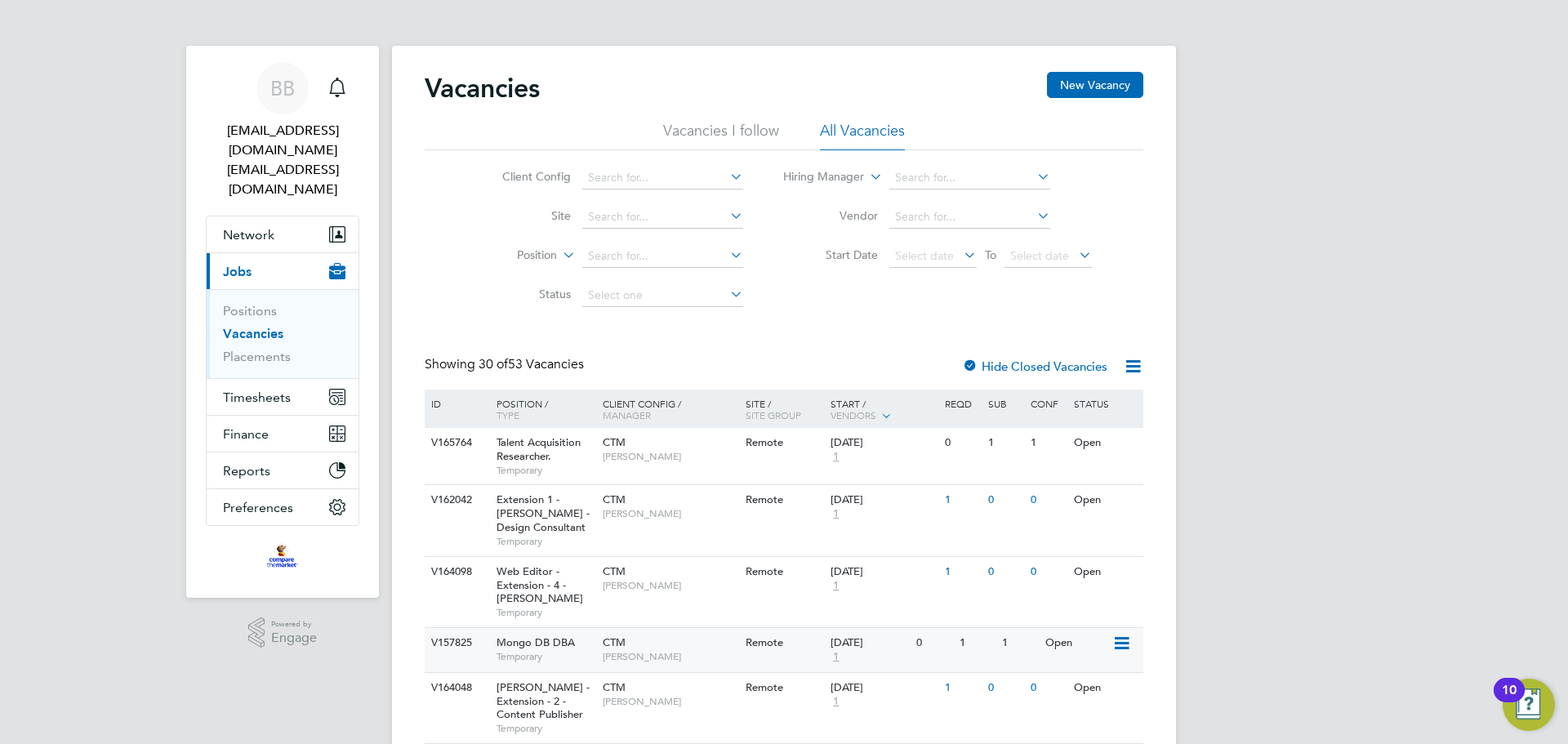
scroll to position [1561, 0]
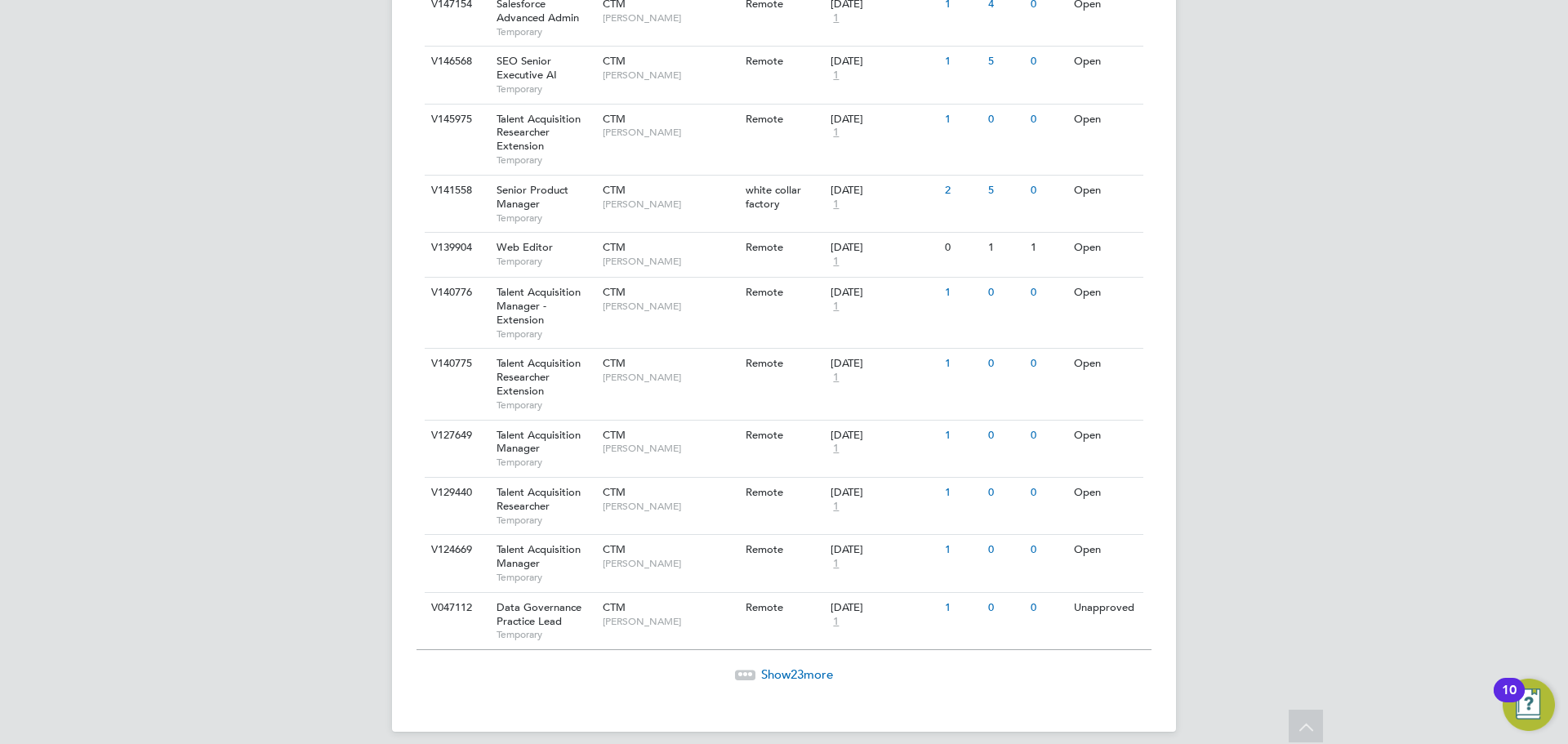
click at [748, 670] on icon at bounding box center [750, 672] width 5 height 5
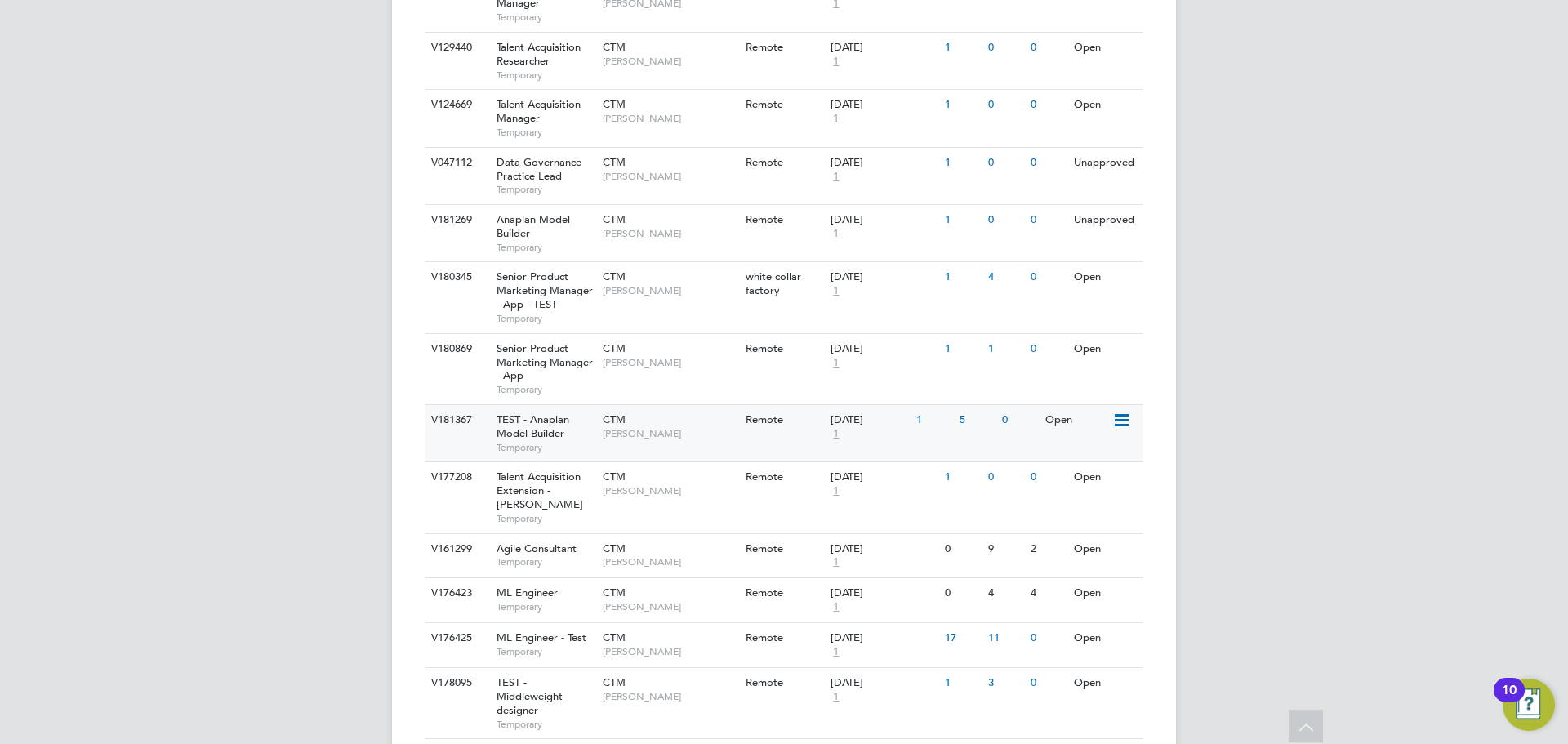
scroll to position [1967, 0]
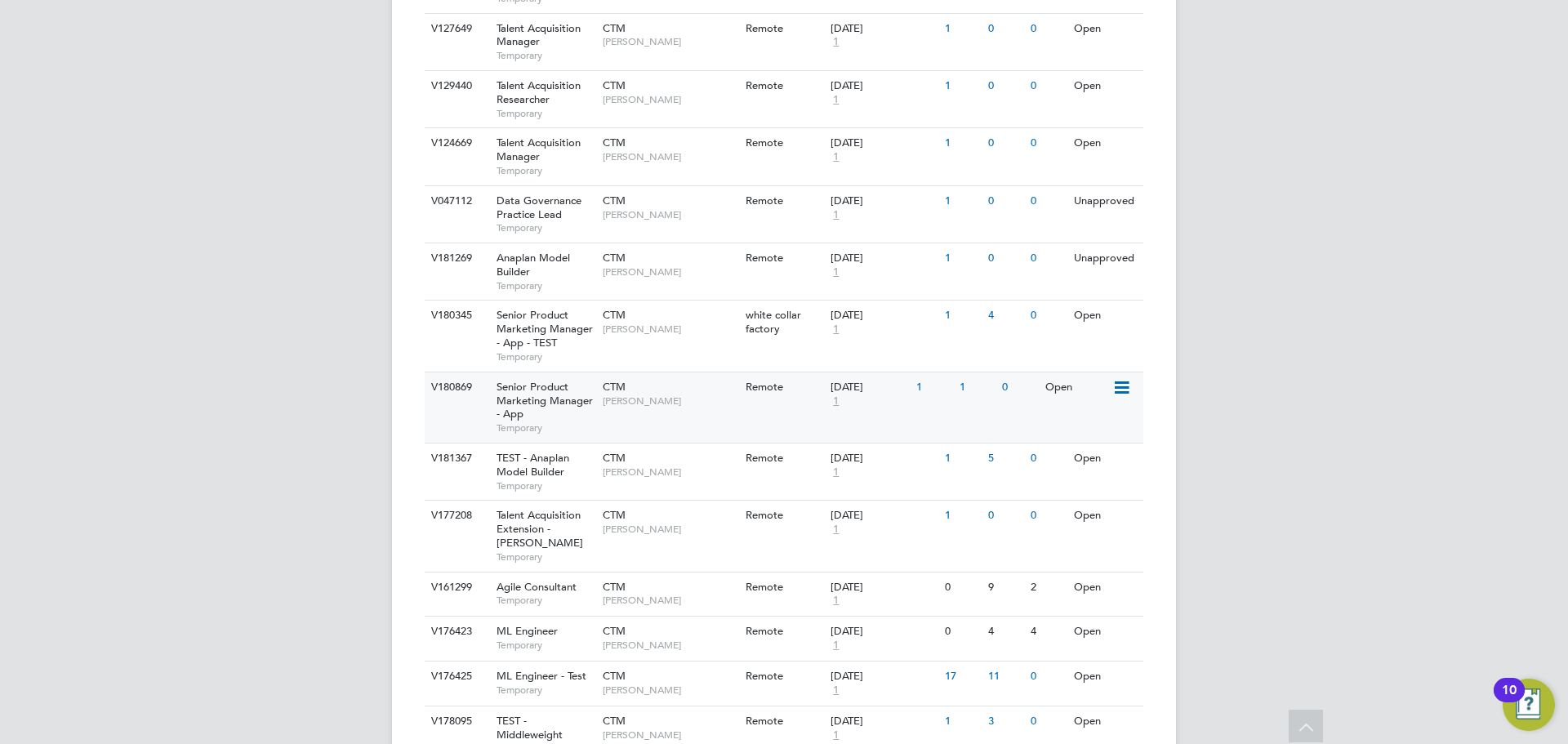
click at [570, 397] on div "Senior Product Marketing Manager - App Temporary" at bounding box center [541, 407] width 114 height 70
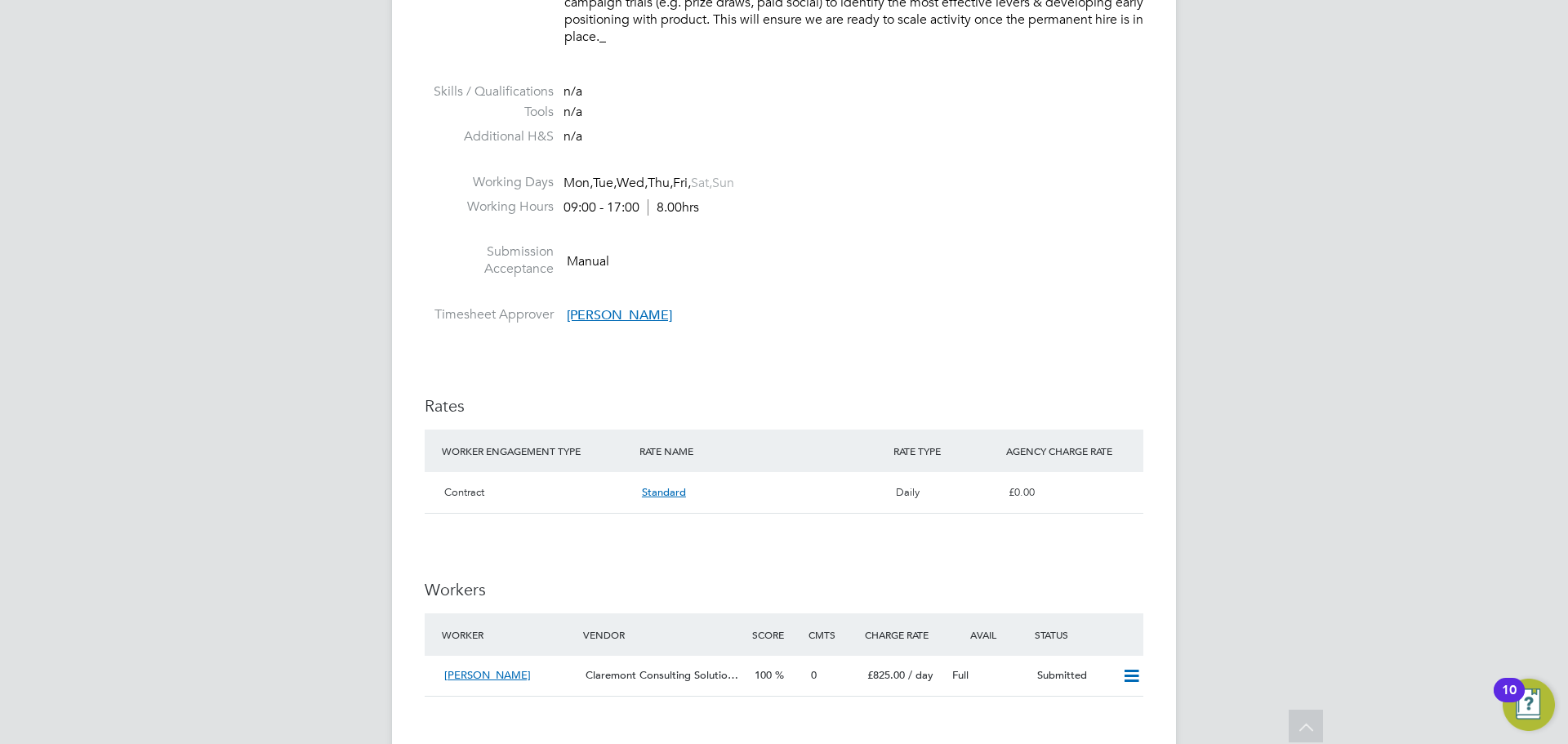
scroll to position [1061, 0]
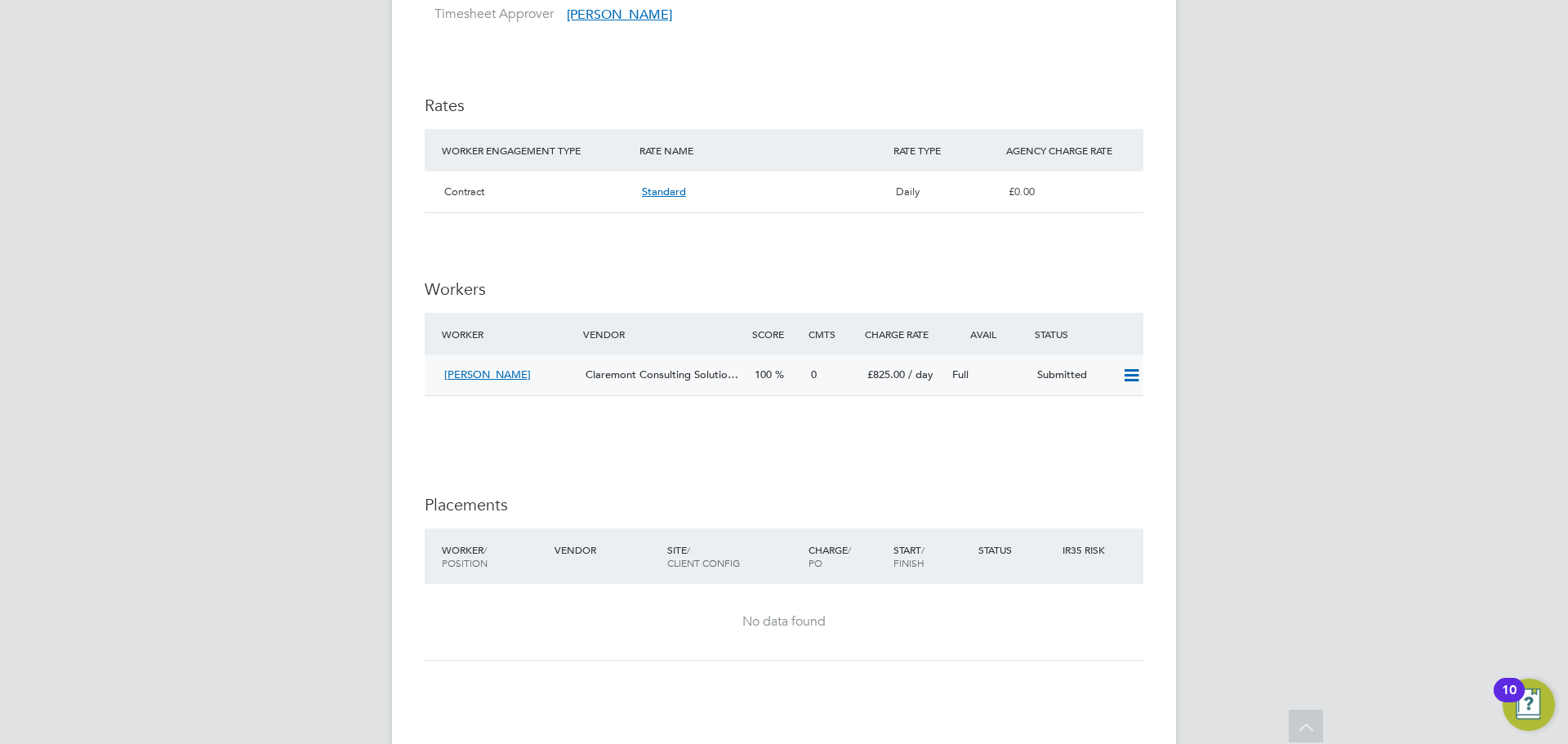
click at [1135, 372] on icon at bounding box center [1132, 375] width 21 height 13
click at [1104, 406] on li "Offer" at bounding box center [1110, 410] width 57 height 23
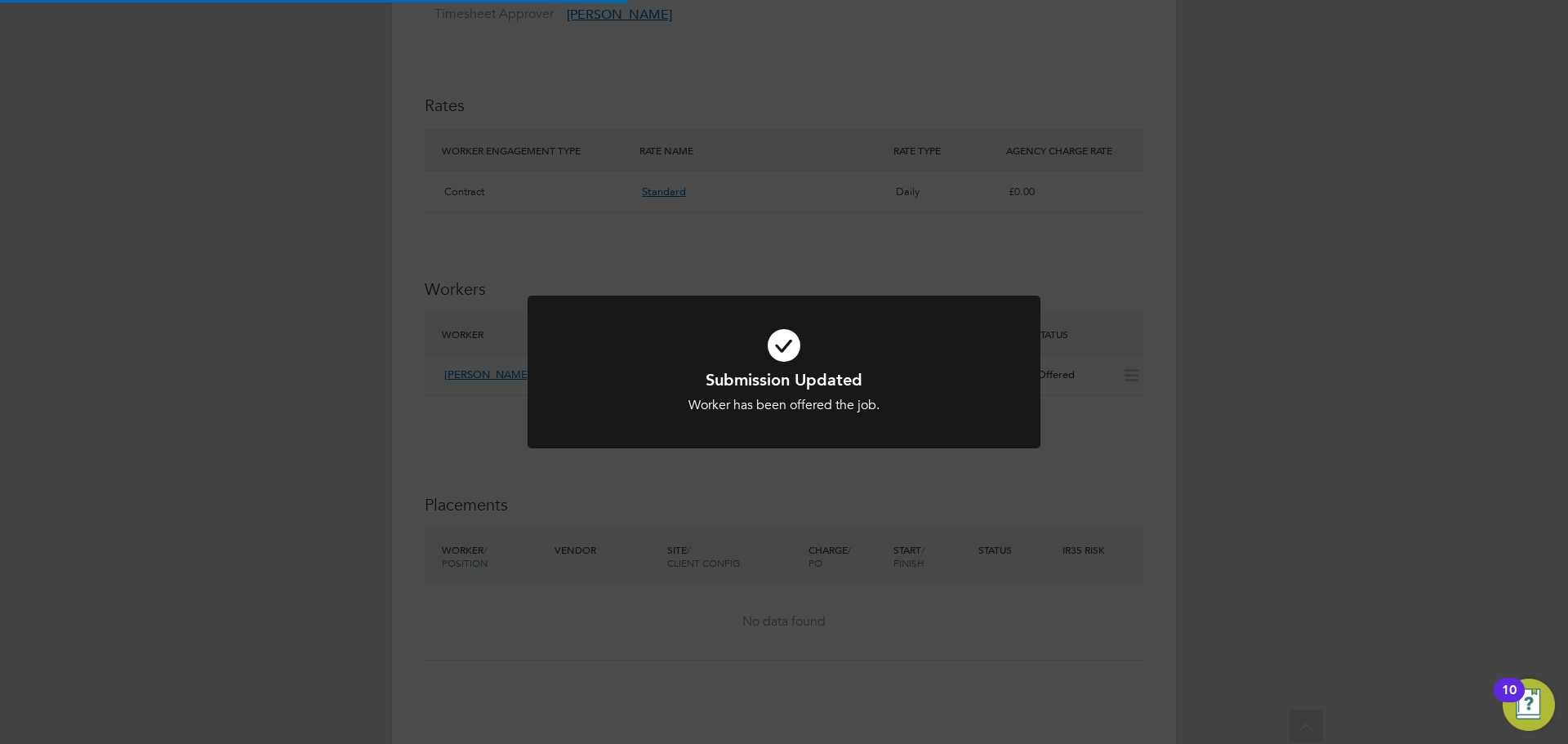
scroll to position [29, 255]
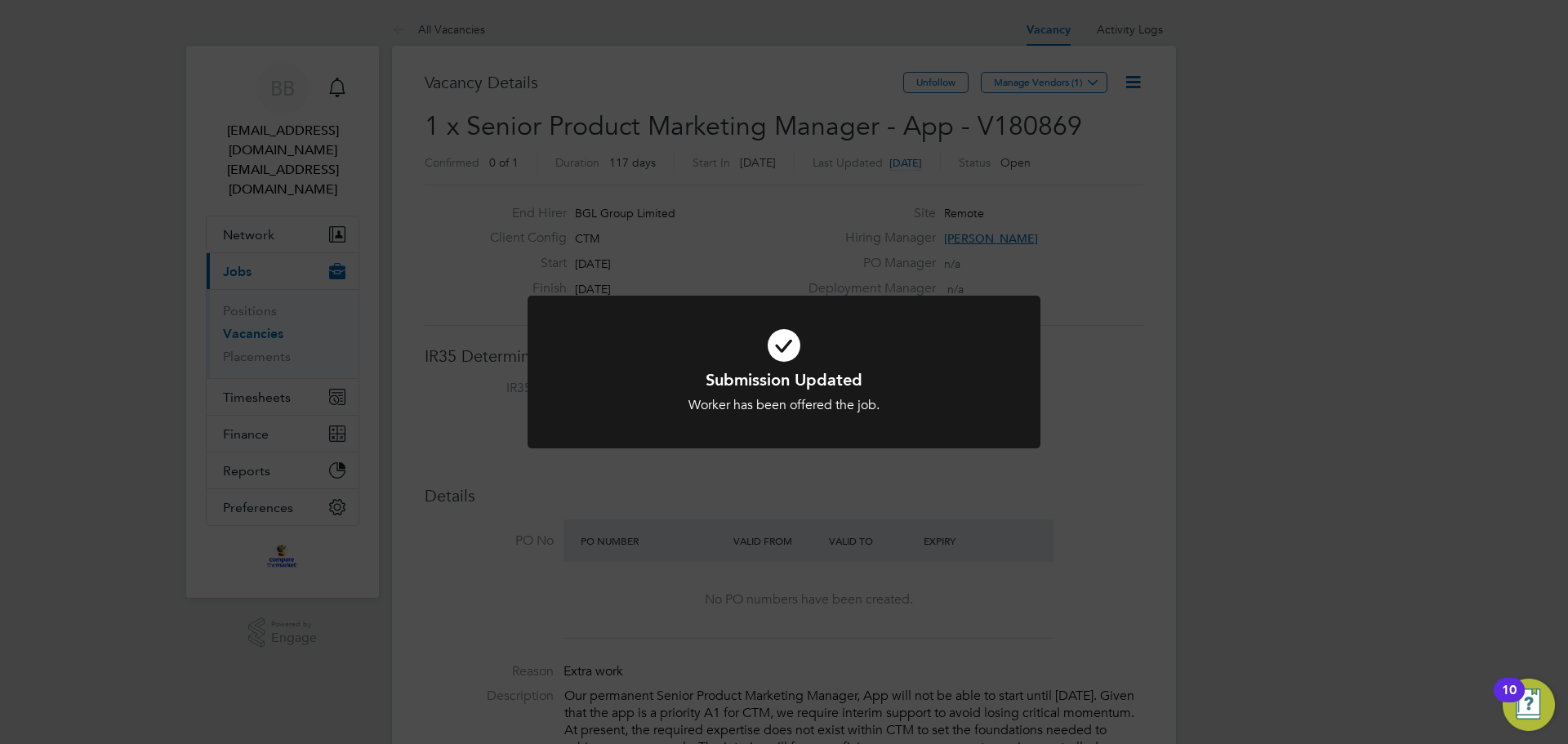
click at [950, 490] on div "Submission Updated Worker has been offered the job. Cancel Okay" at bounding box center [784, 372] width 1568 height 744
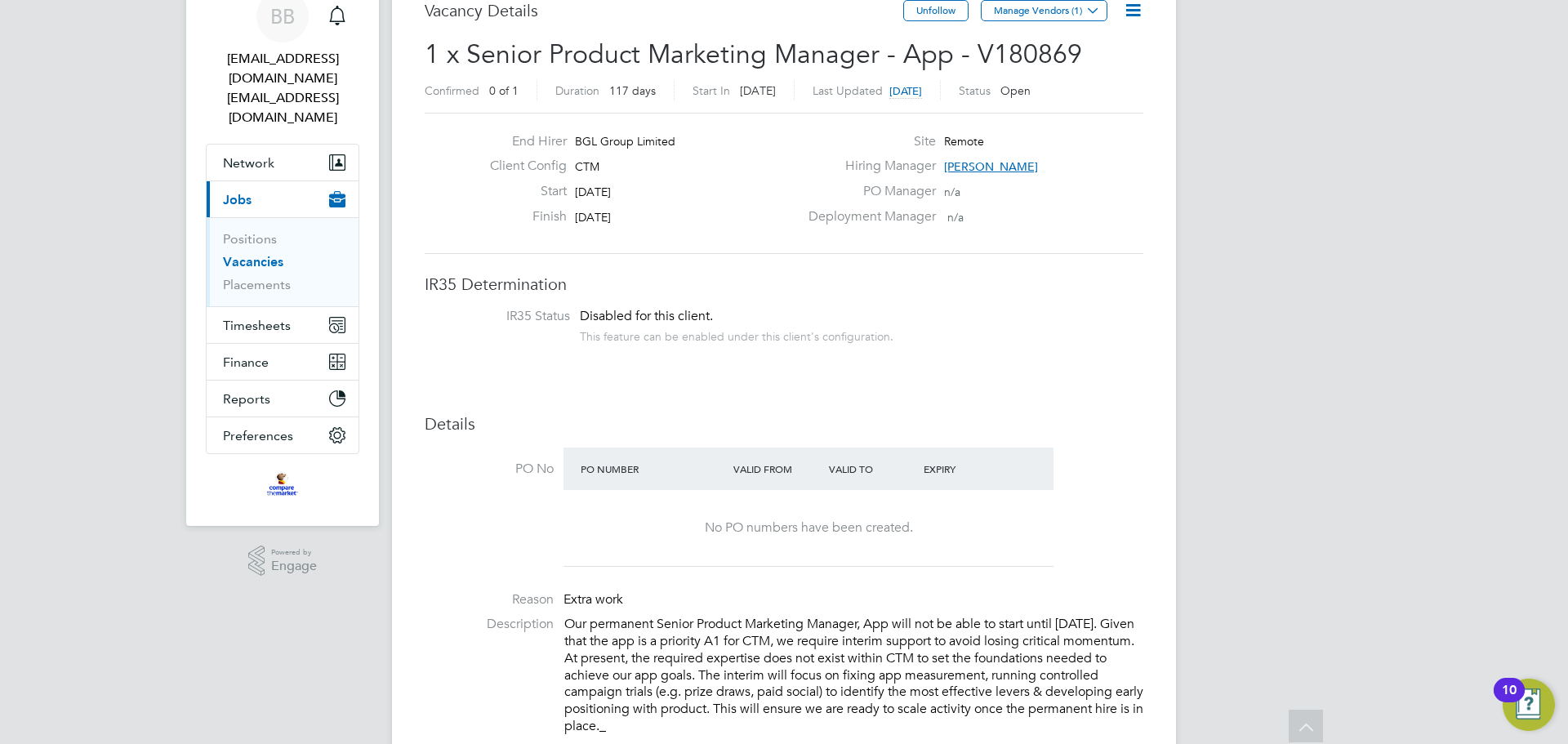
scroll to position [0, 0]
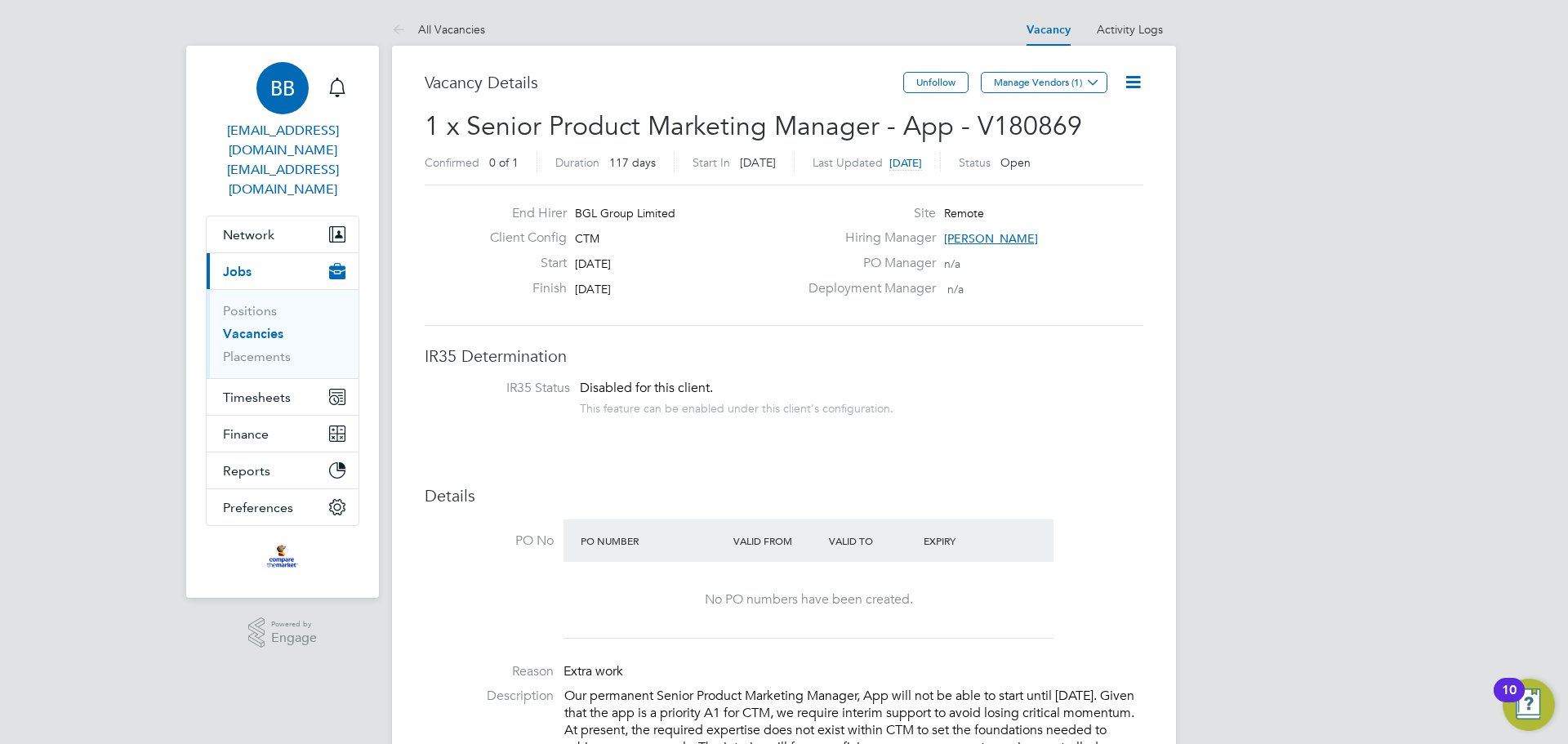
click at [281, 80] on span "BB" at bounding box center [282, 87] width 25 height 21
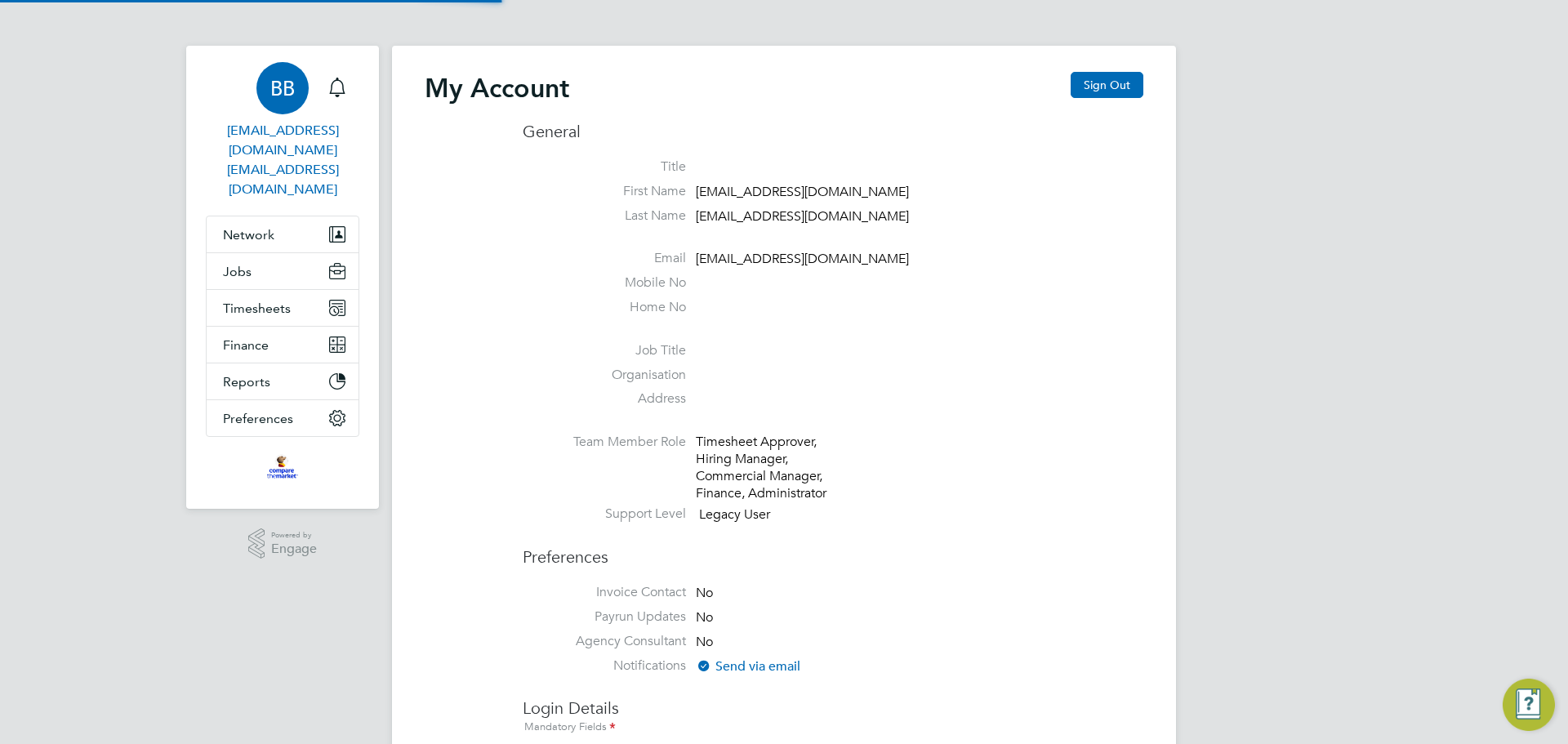
type input "sam.fullman@claremontconsulting.com"
click at [1141, 86] on button "Sign Out" at bounding box center [1106, 85] width 72 height 26
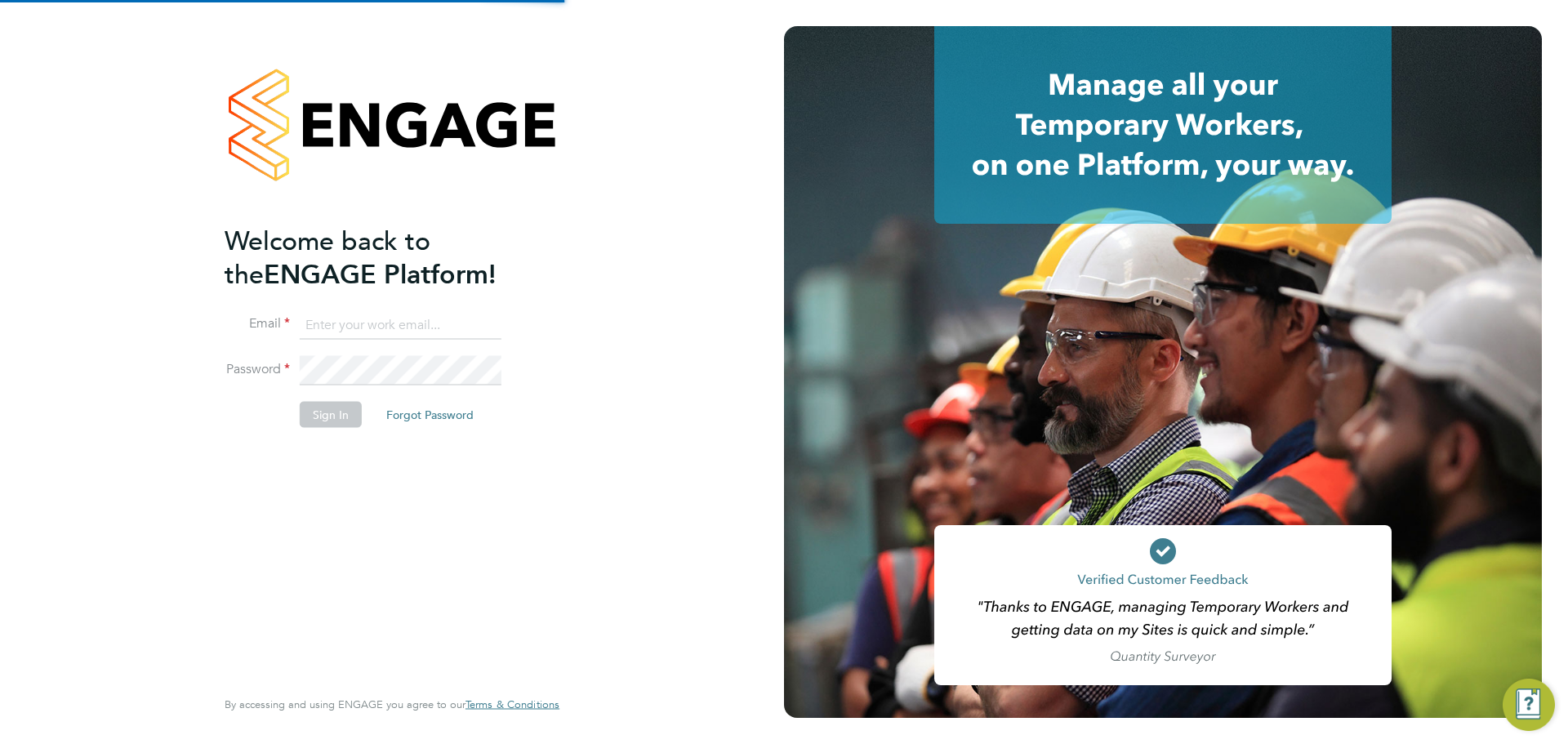
type input "sam.fullman@claremontconsulting.com"
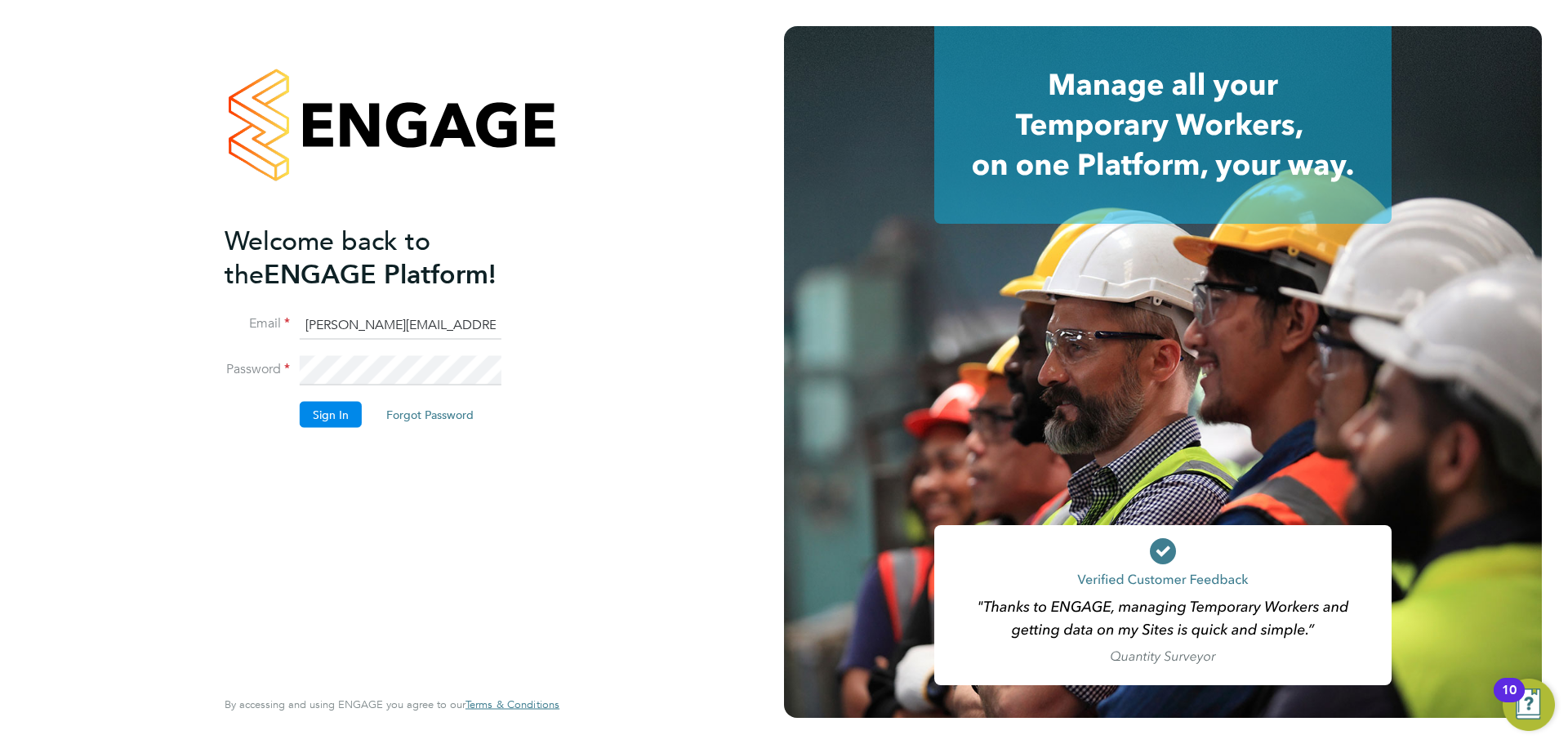
click at [342, 415] on button "Sign In" at bounding box center [330, 414] width 62 height 26
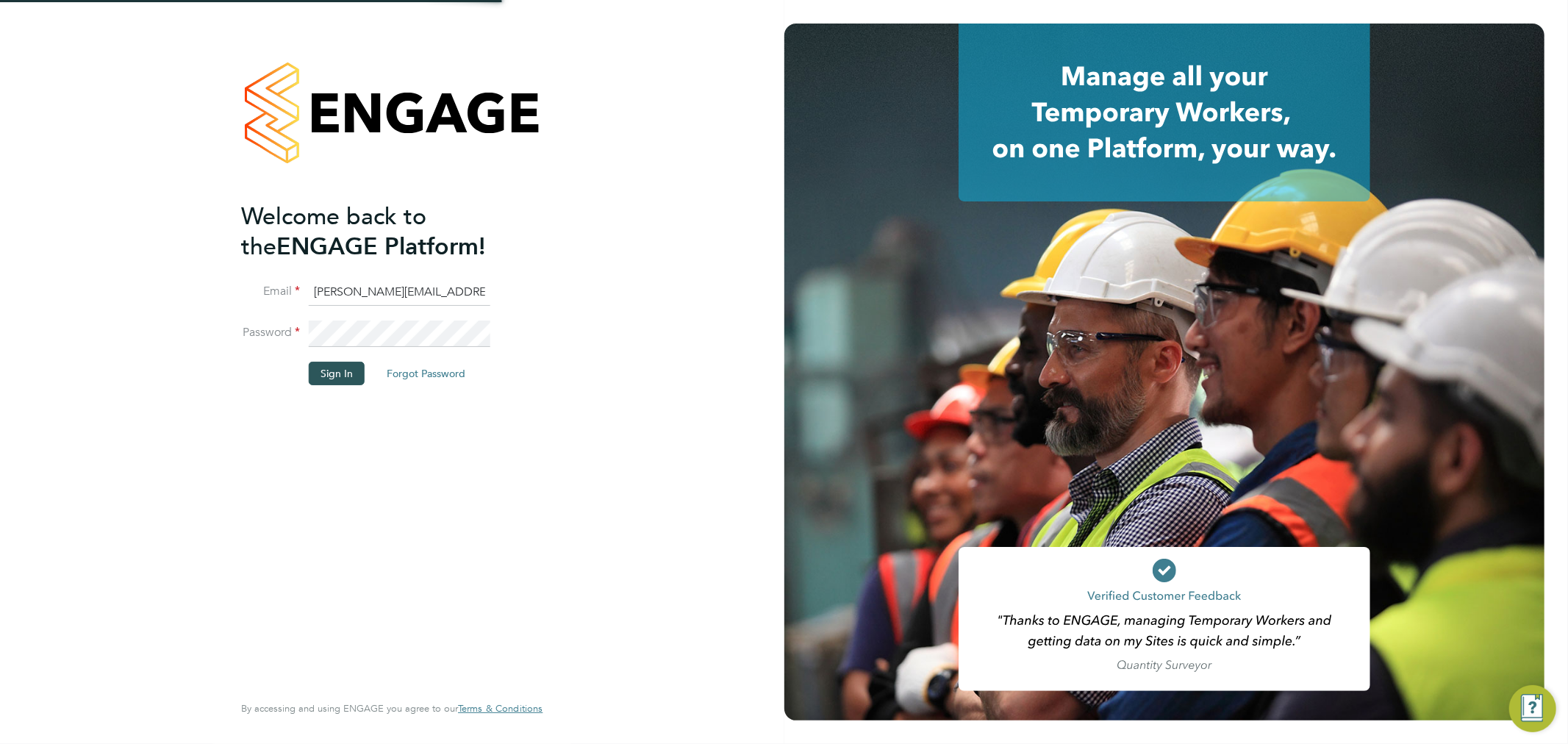
click at [328, 374] on button "Sign In" at bounding box center [336, 373] width 56 height 23
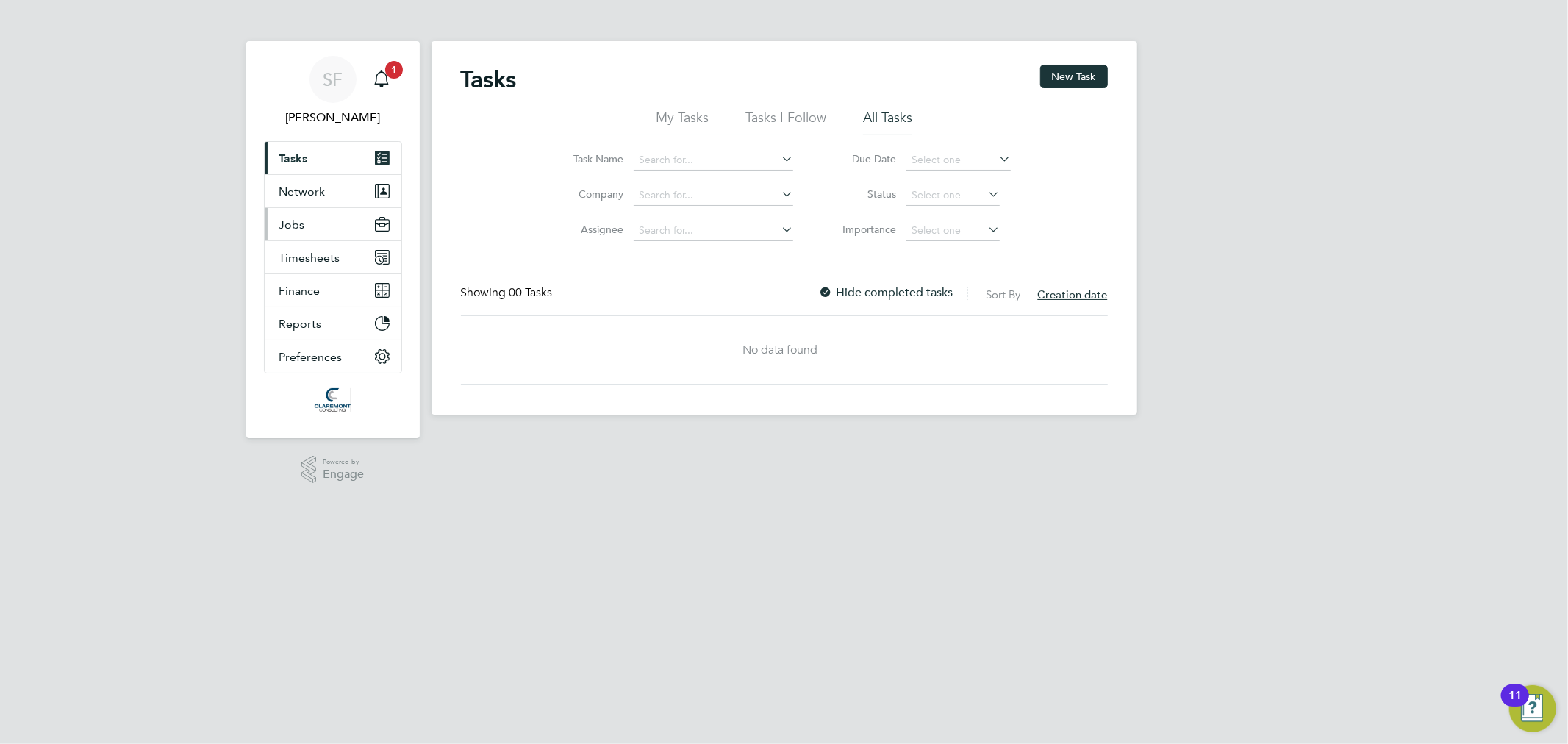
click at [310, 220] on button "Jobs" at bounding box center [333, 224] width 136 height 32
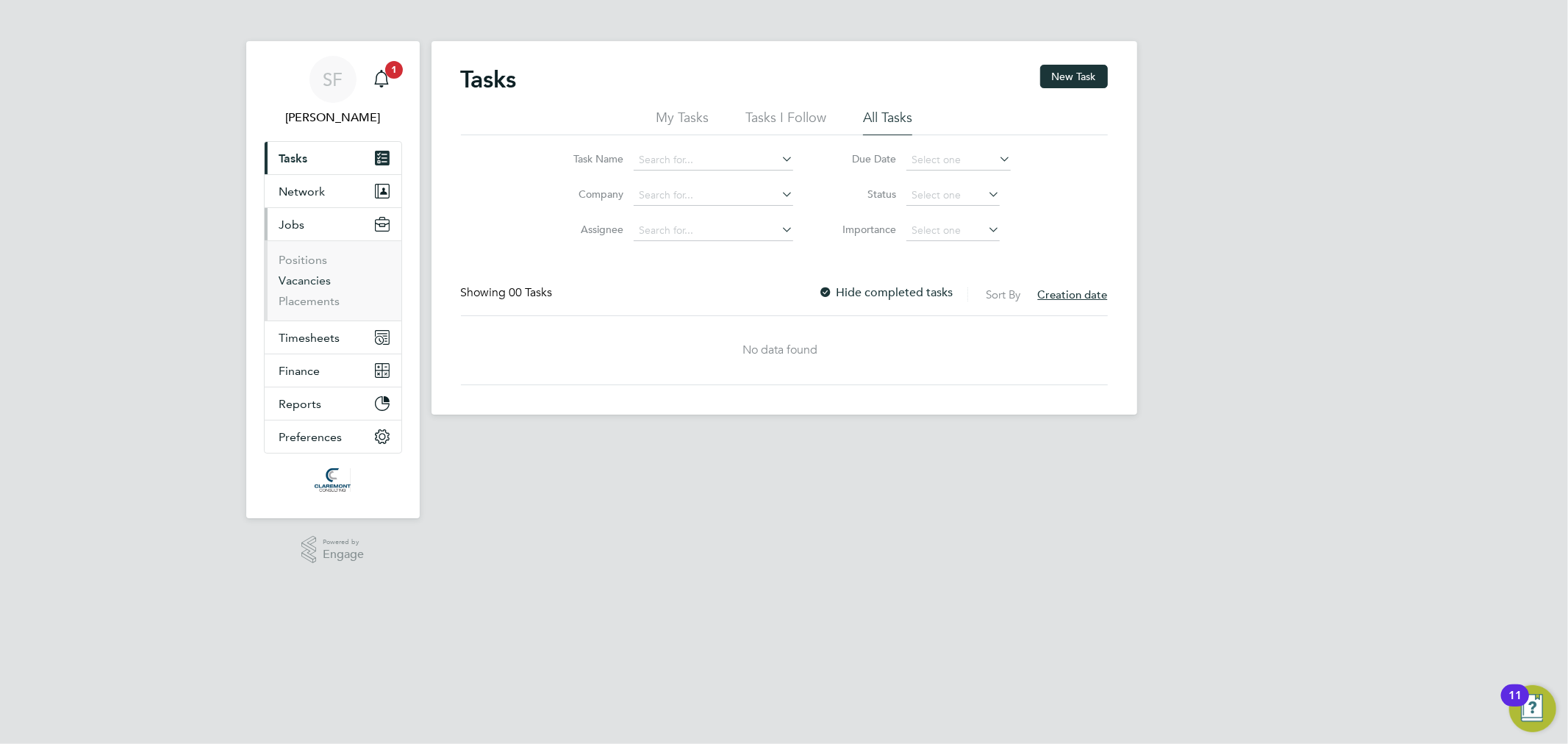
click at [308, 274] on link "Vacancies" at bounding box center [305, 281] width 53 height 14
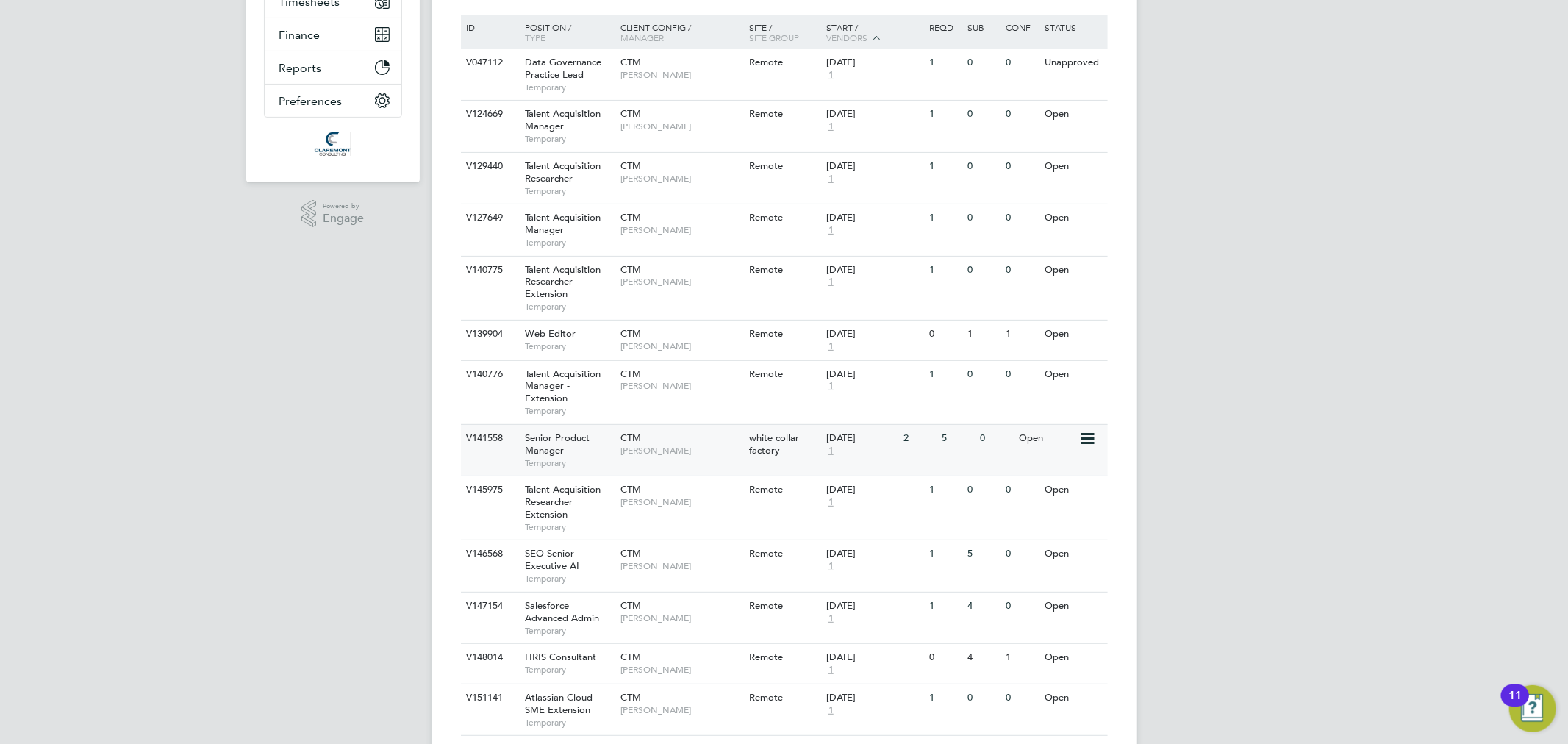
scroll to position [408, 0]
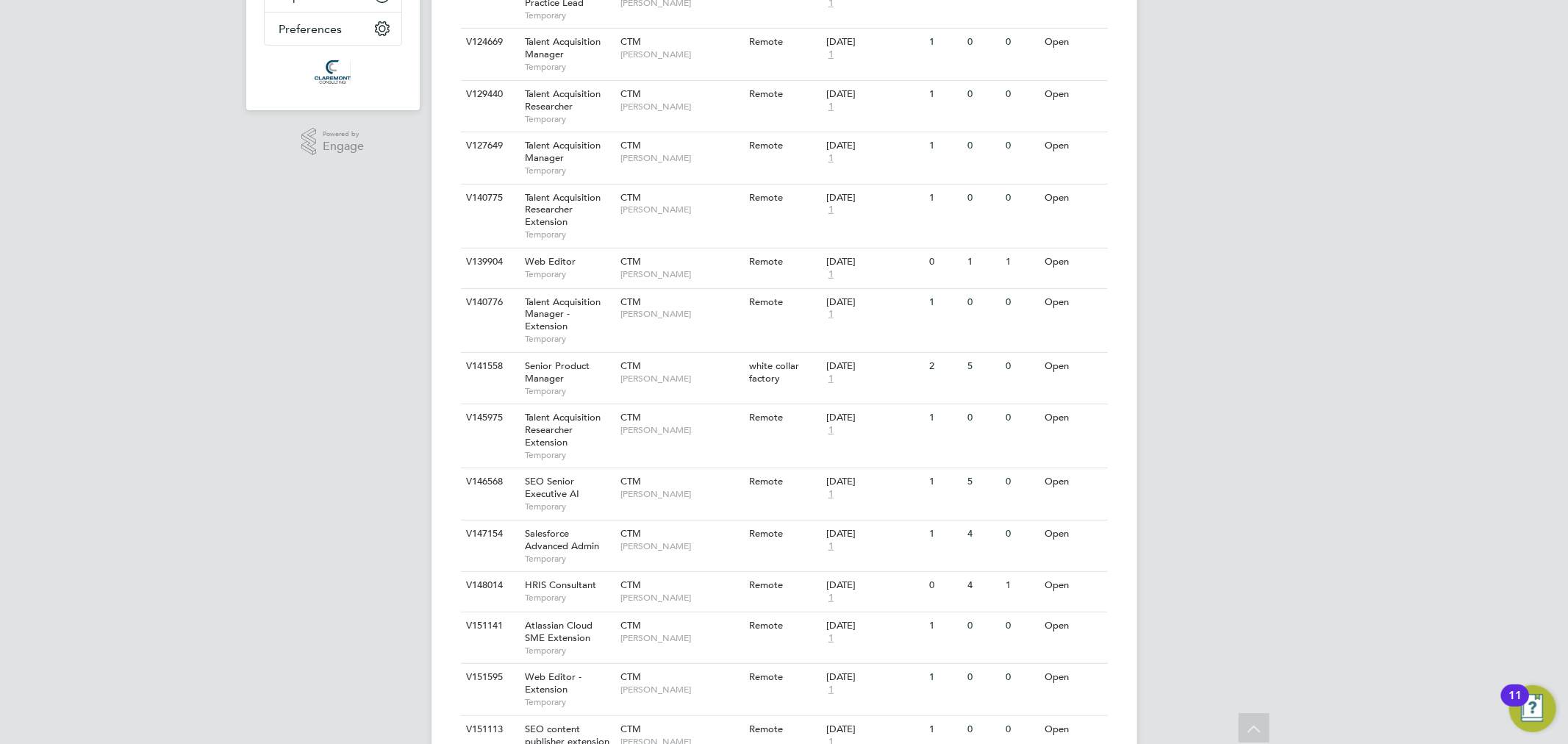
click at [261, 348] on div "SF Sam Fullman Notifications 1 Applications: Tasks Network Team Members Busines…" at bounding box center [784, 636] width 1568 height 2088
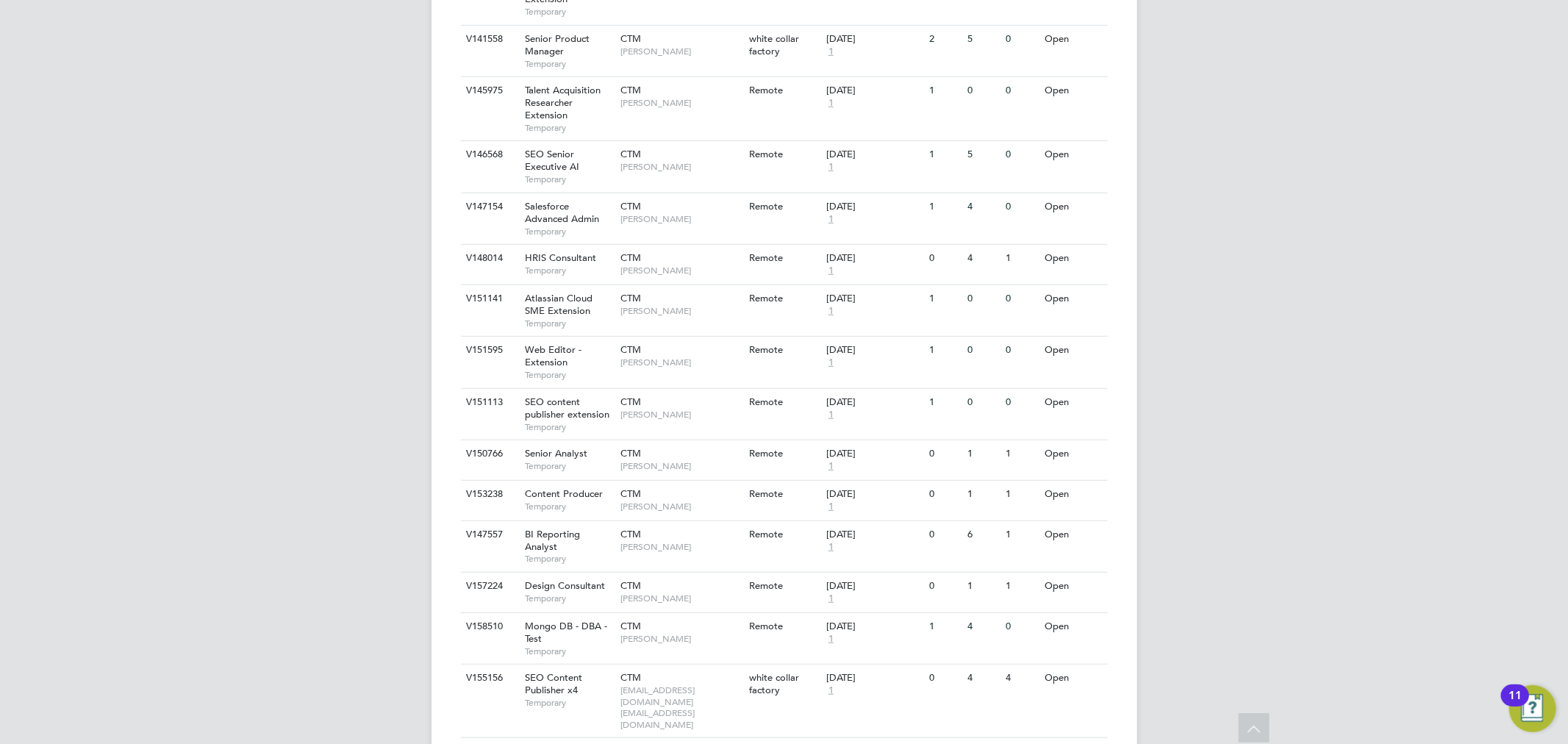
scroll to position [1333, 0]
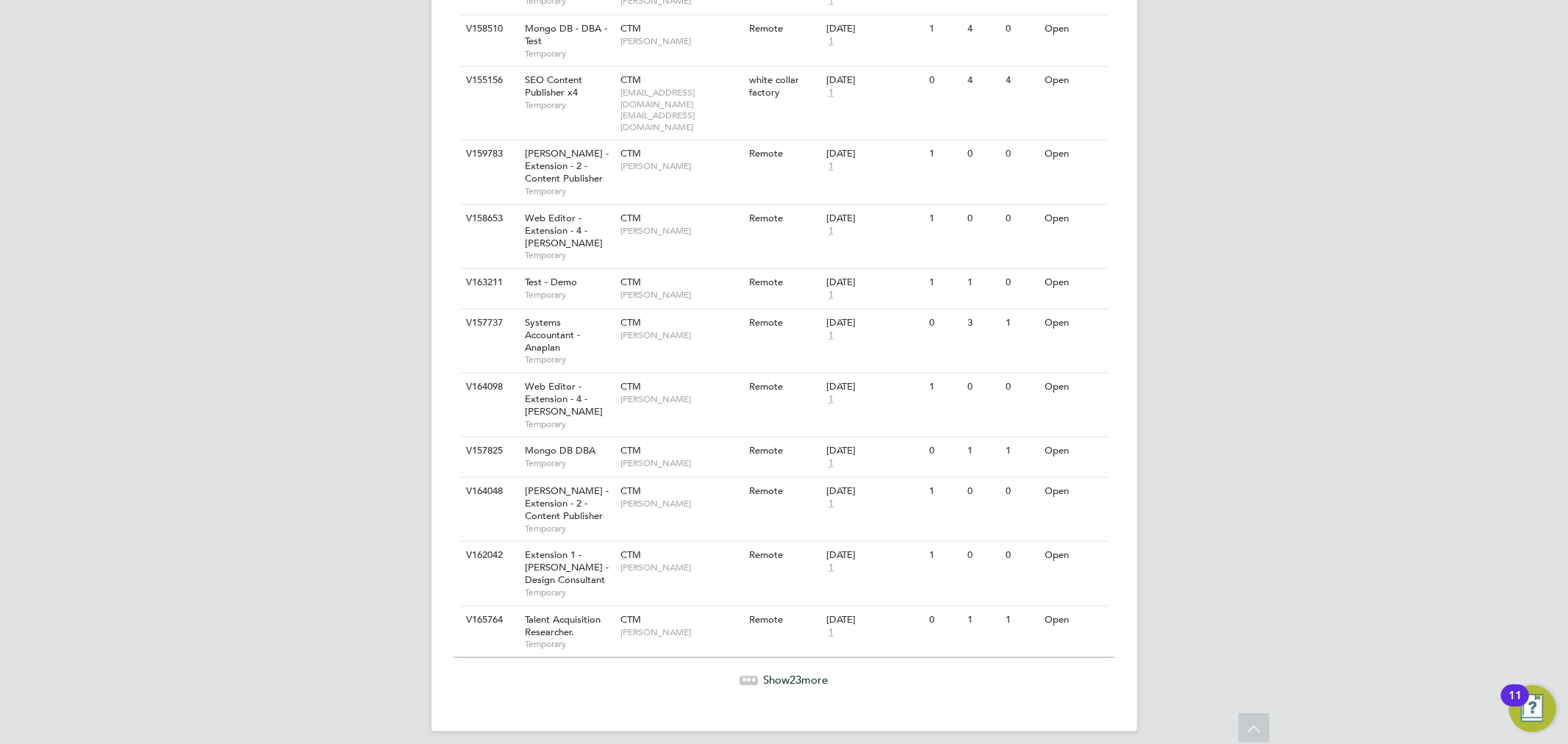
click at [796, 673] on span "23" at bounding box center [796, 680] width 12 height 14
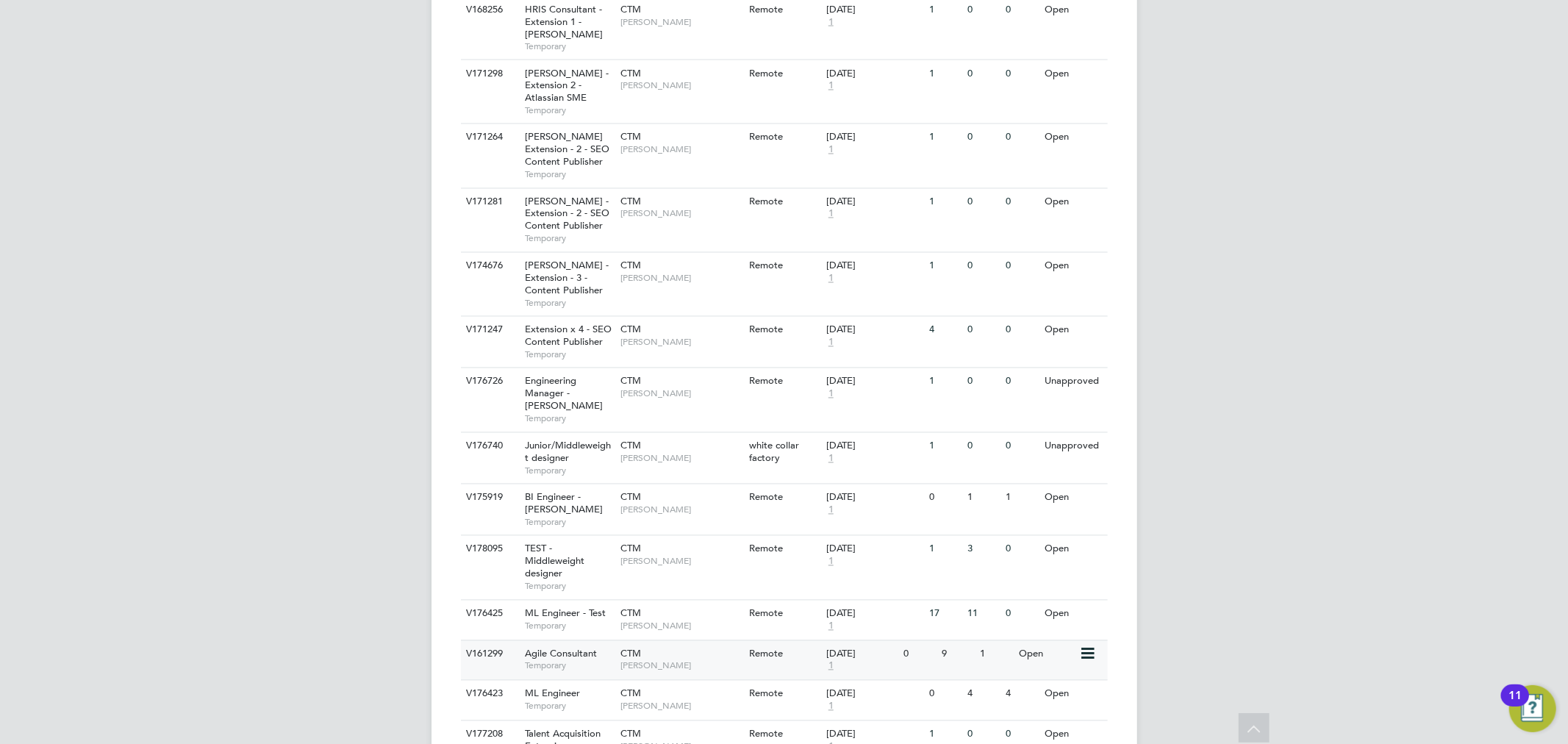
scroll to position [2583, 0]
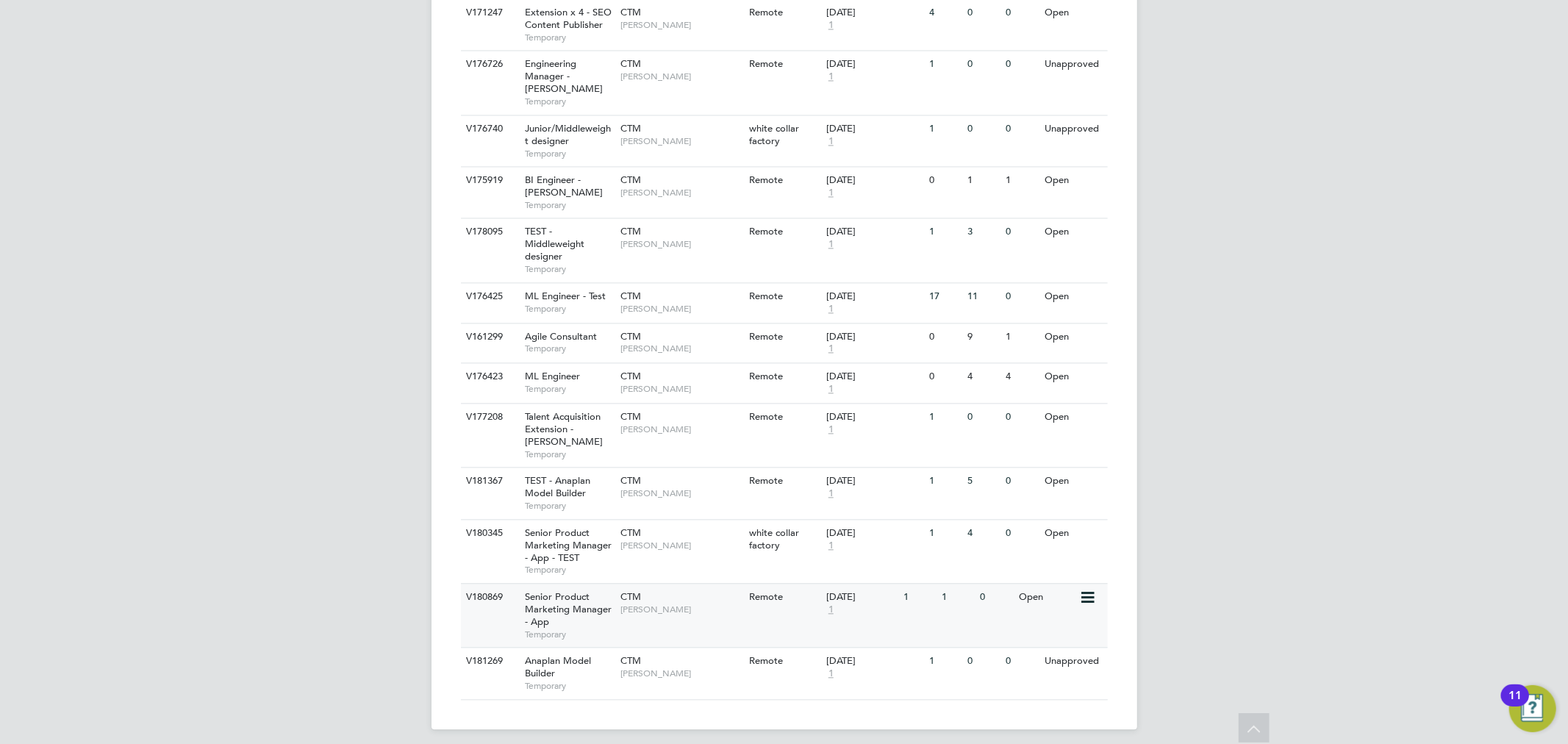
click at [604, 599] on span "Senior Product Marketing Manager - App" at bounding box center [567, 609] width 87 height 37
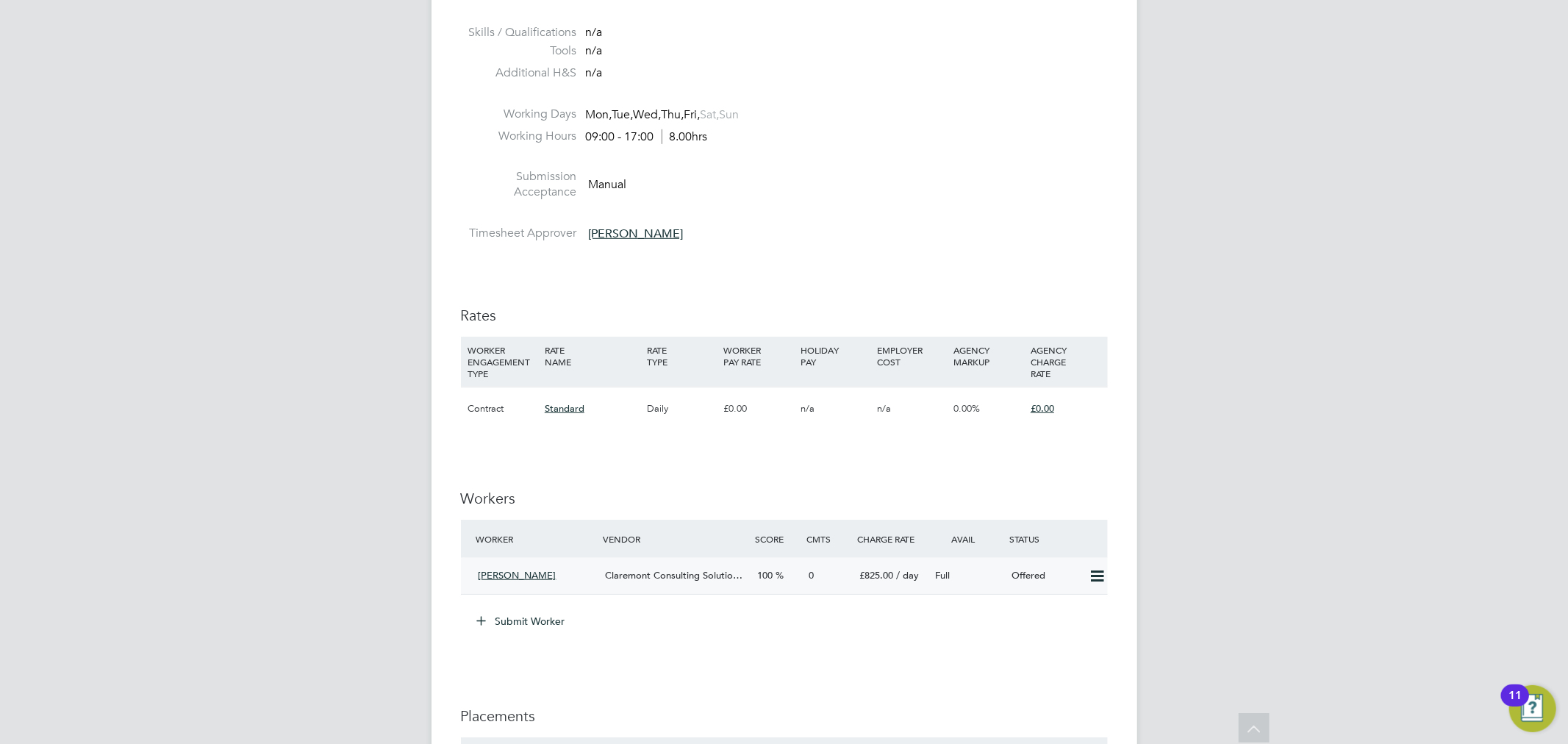
click at [1101, 575] on icon at bounding box center [1097, 576] width 19 height 12
click at [1081, 604] on li "Confirm" at bounding box center [1075, 608] width 56 height 21
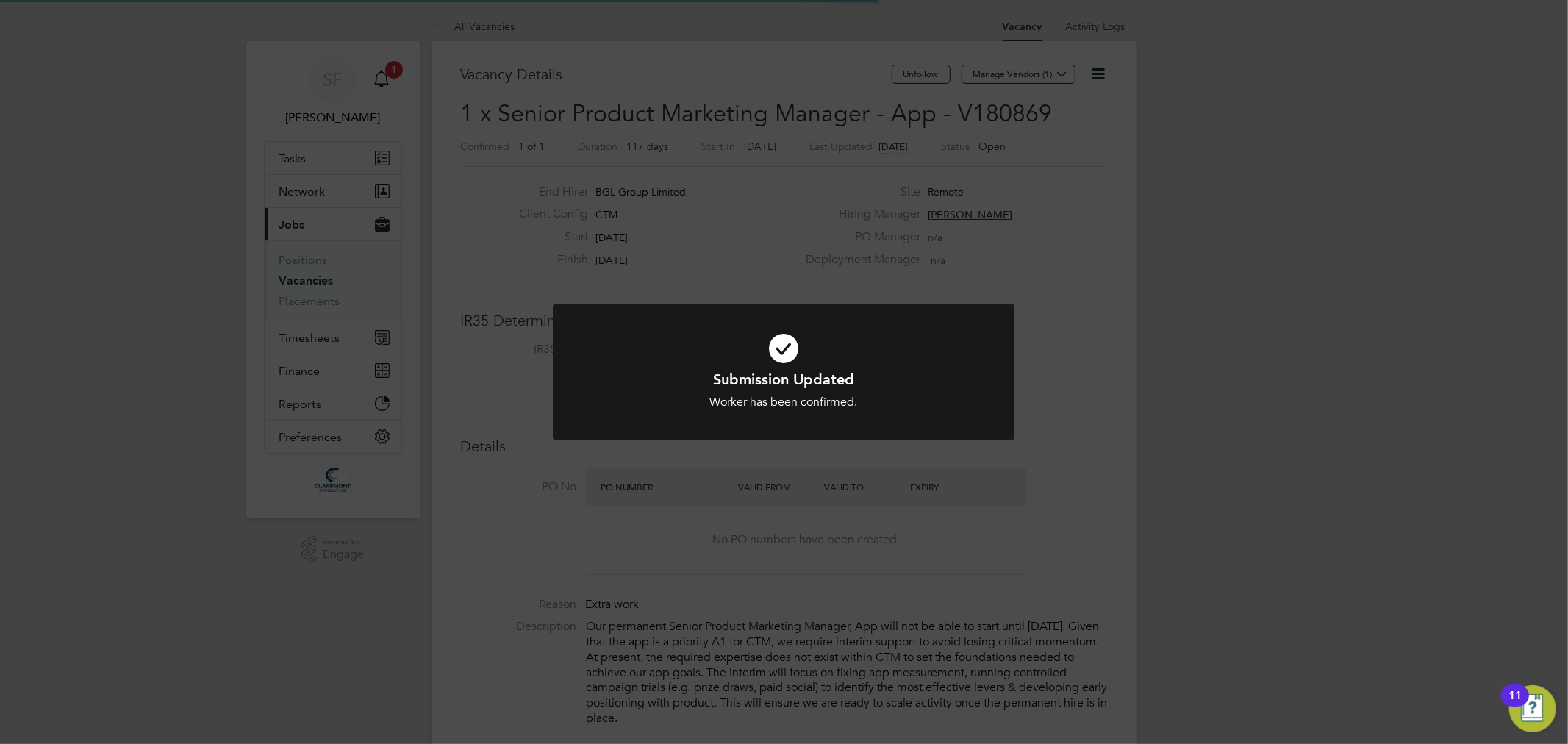
scroll to position [43, 103]
click at [1093, 366] on div "Submission Updated Worker has been confirmed. Cancel Okay" at bounding box center [784, 372] width 1568 height 744
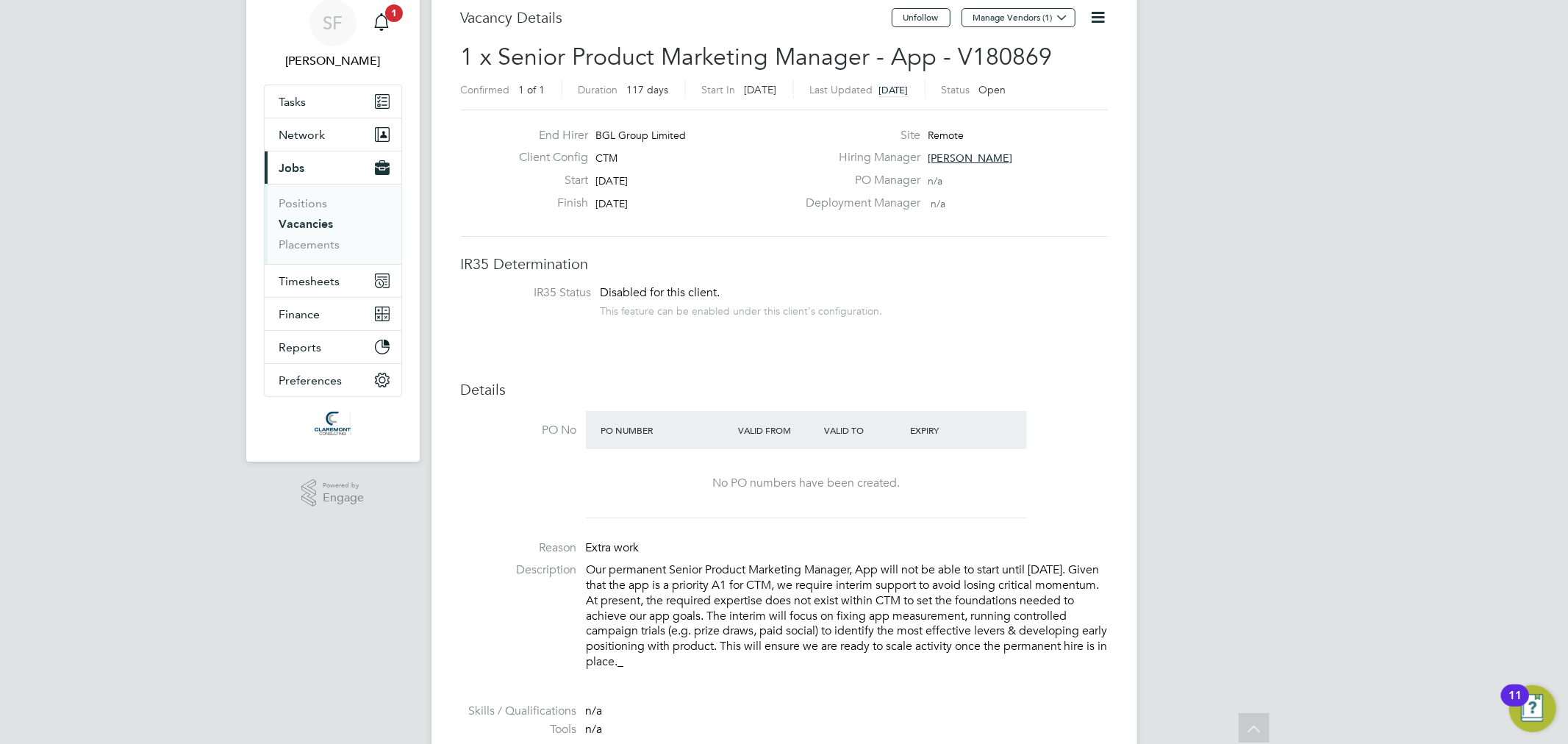
scroll to position [0, 0]
